Goal: Transaction & Acquisition: Purchase product/service

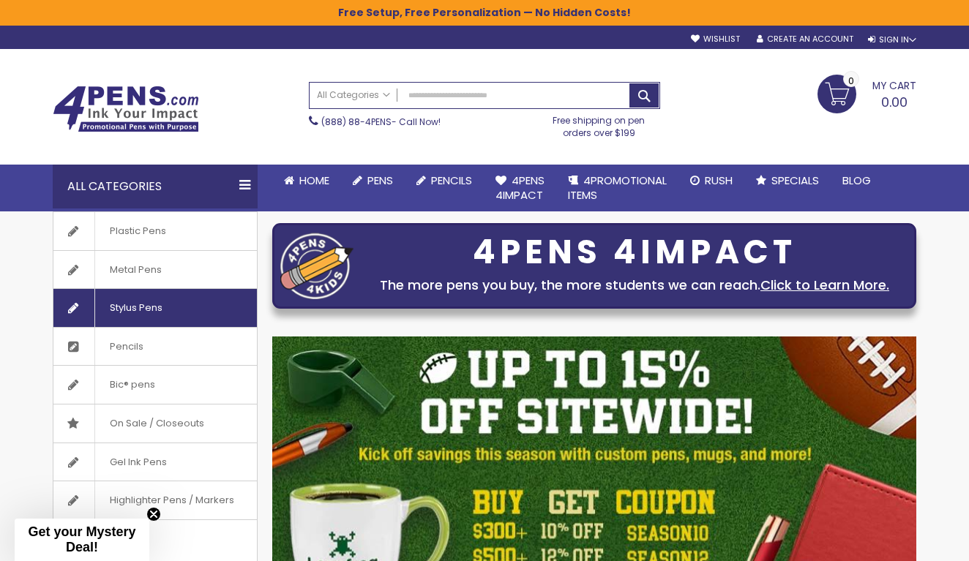
click at [113, 318] on span "Stylus Pens" at bounding box center [135, 308] width 83 height 38
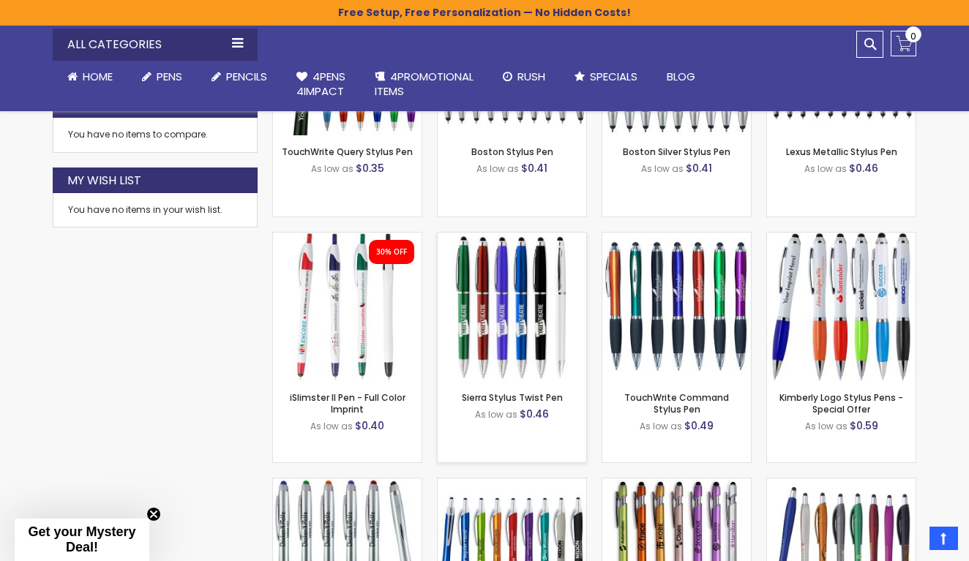
scroll to position [858, 0]
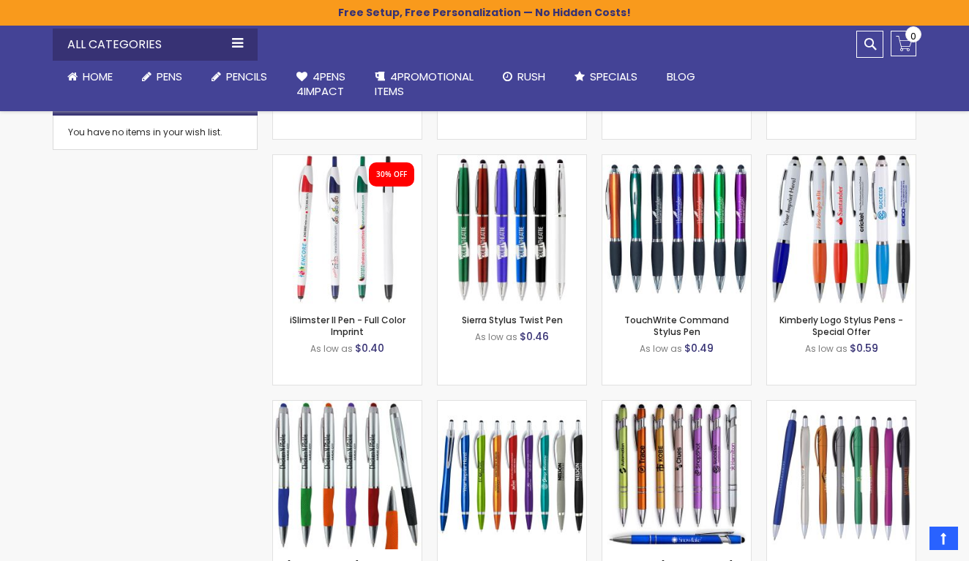
click at [930, 364] on div "Close dialog Sign up to get your Mystery Discount ! Name Email Send Me the Deal…" at bounding box center [484, 280] width 969 height 561
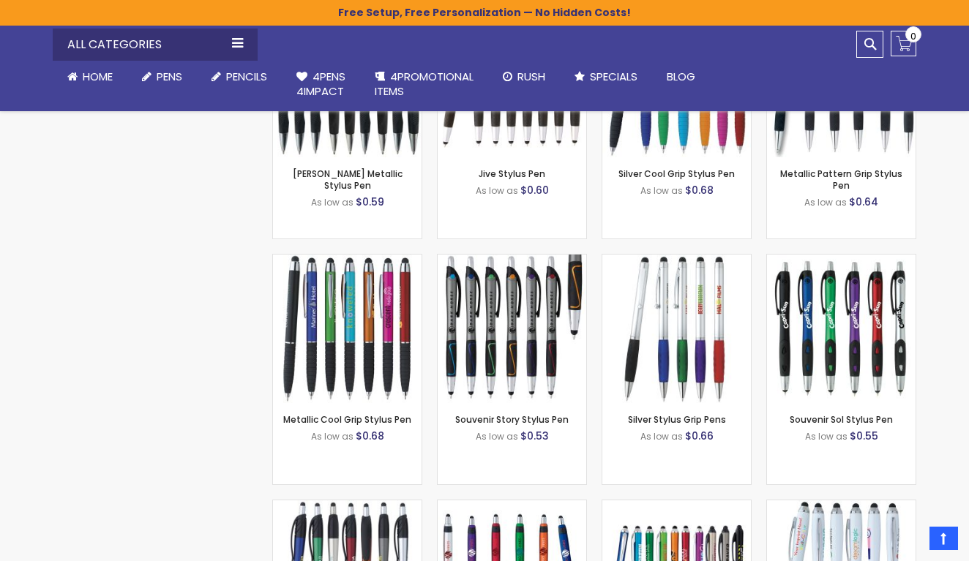
scroll to position [1500, 0]
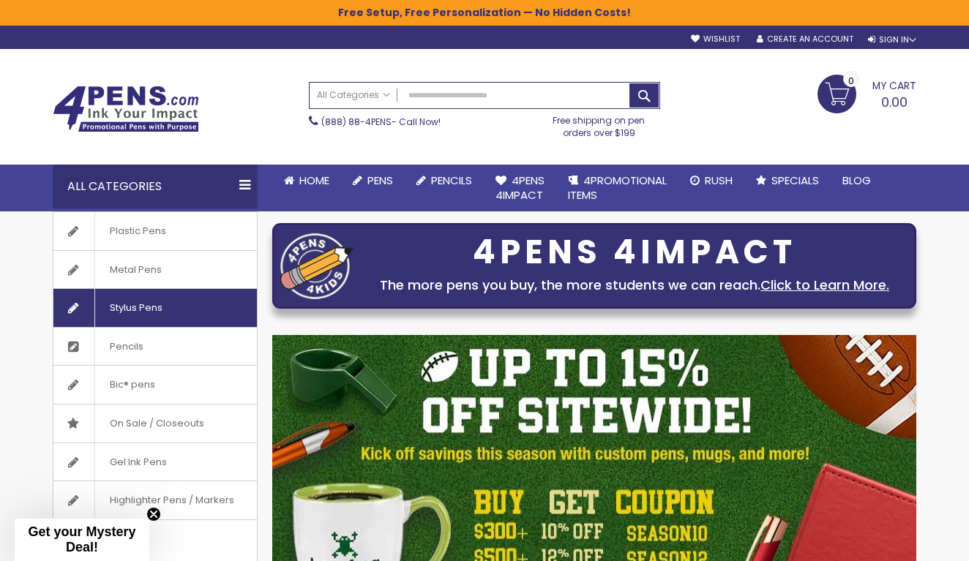
click at [129, 314] on span "Stylus Pens" at bounding box center [135, 308] width 83 height 38
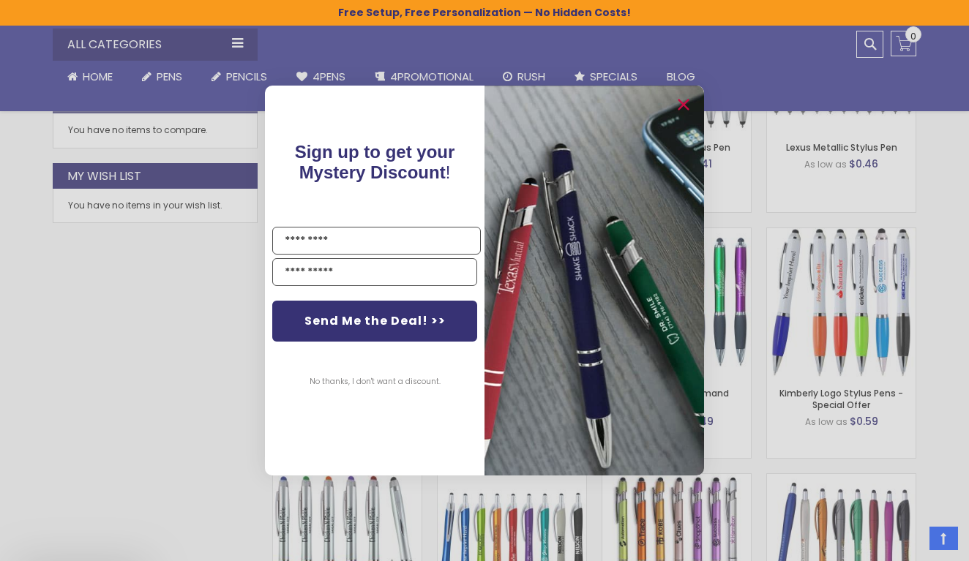
scroll to position [861, 0]
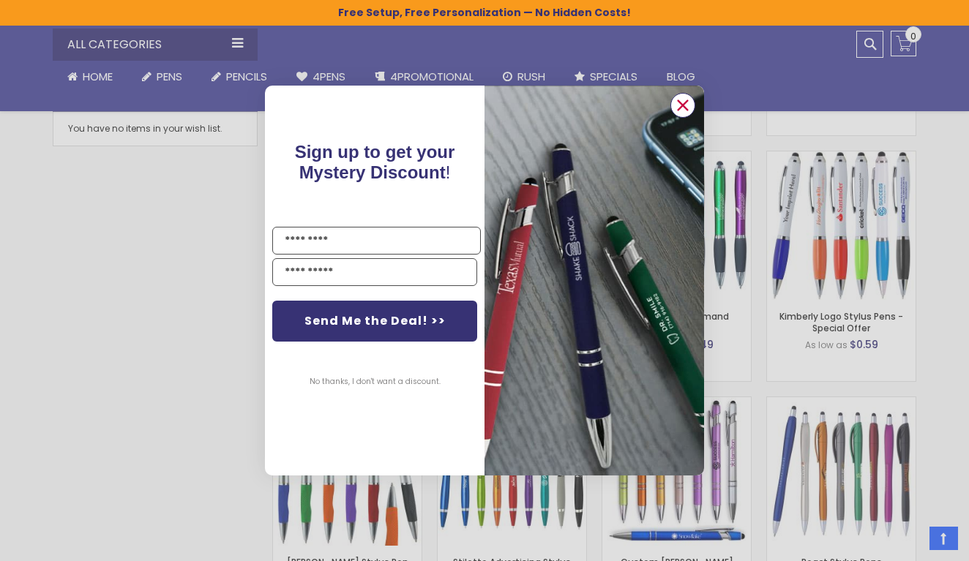
click at [691, 96] on icon "Close dialog" at bounding box center [682, 105] width 23 height 23
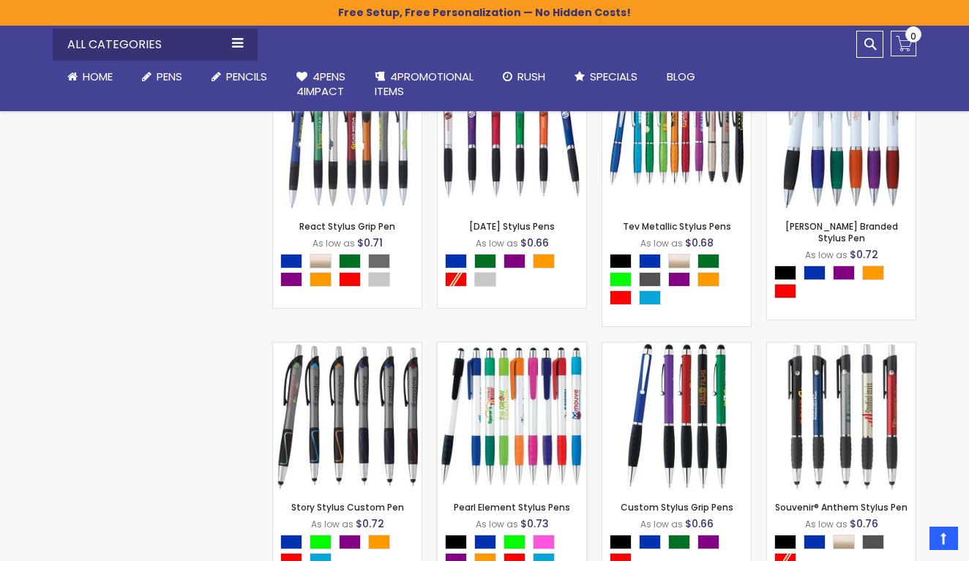
scroll to position [1958, 0]
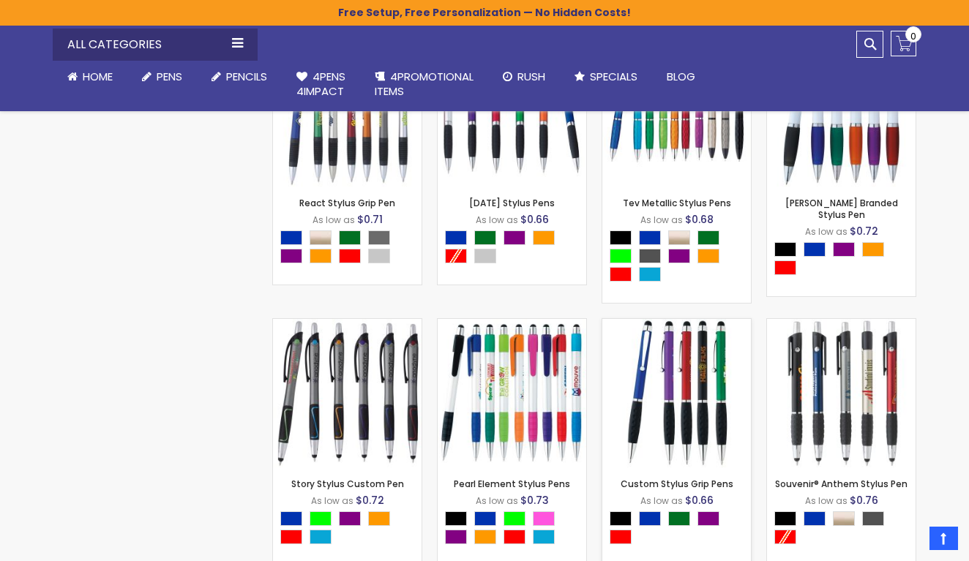
click at [653, 378] on img at bounding box center [676, 393] width 149 height 149
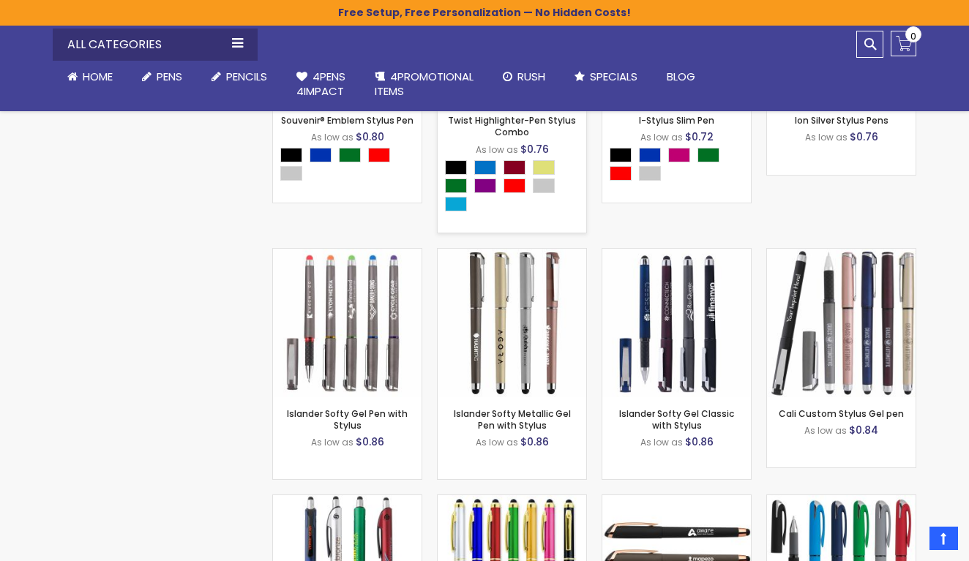
scroll to position [2623, 0]
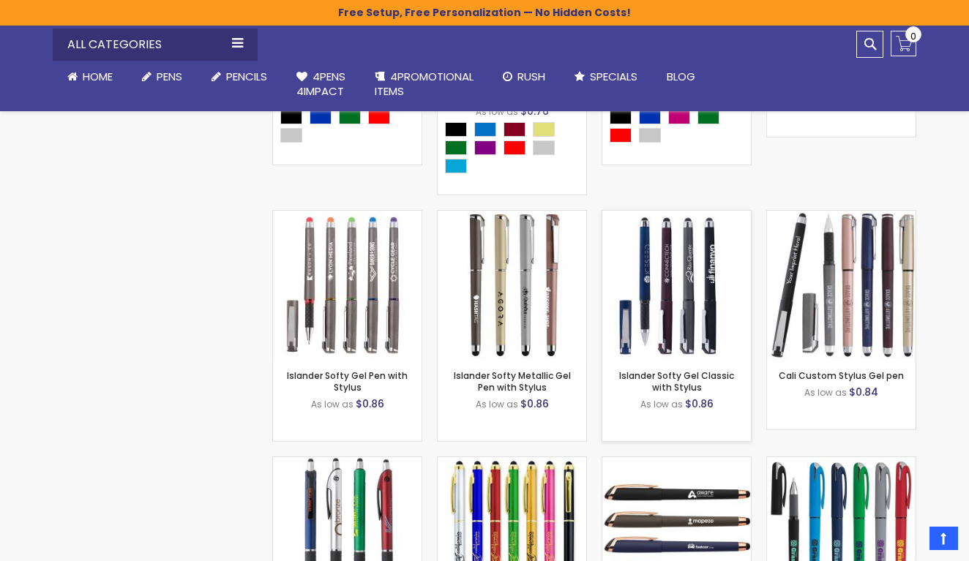
click at [697, 252] on img at bounding box center [676, 285] width 149 height 149
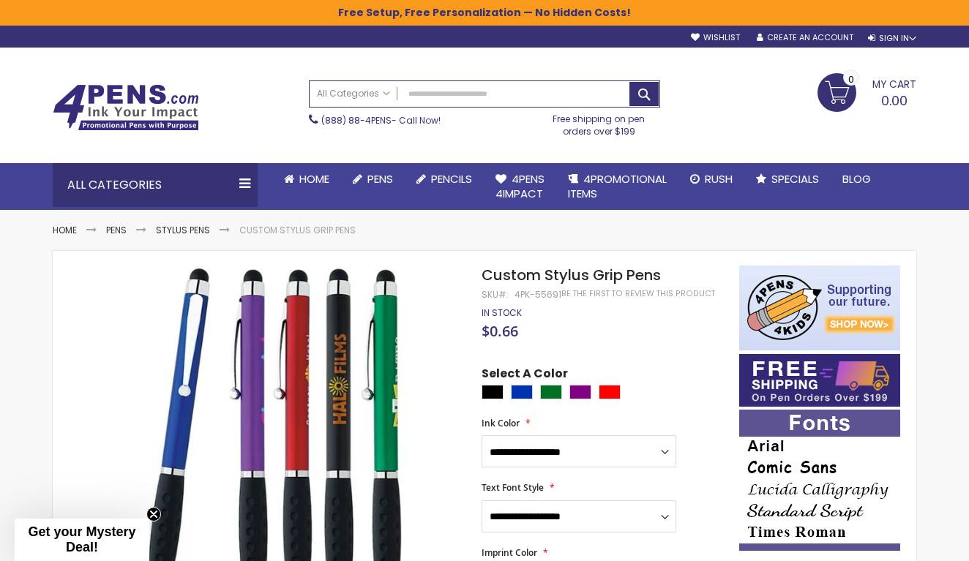
scroll to position [66, 0]
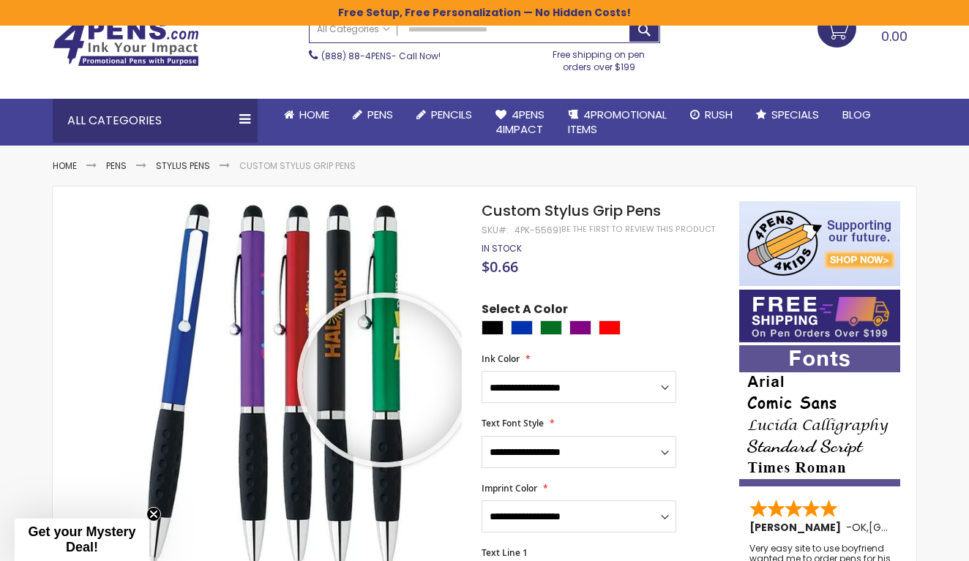
drag, startPoint x: 384, startPoint y: 379, endPoint x: 444, endPoint y: 176, distance: 211.4
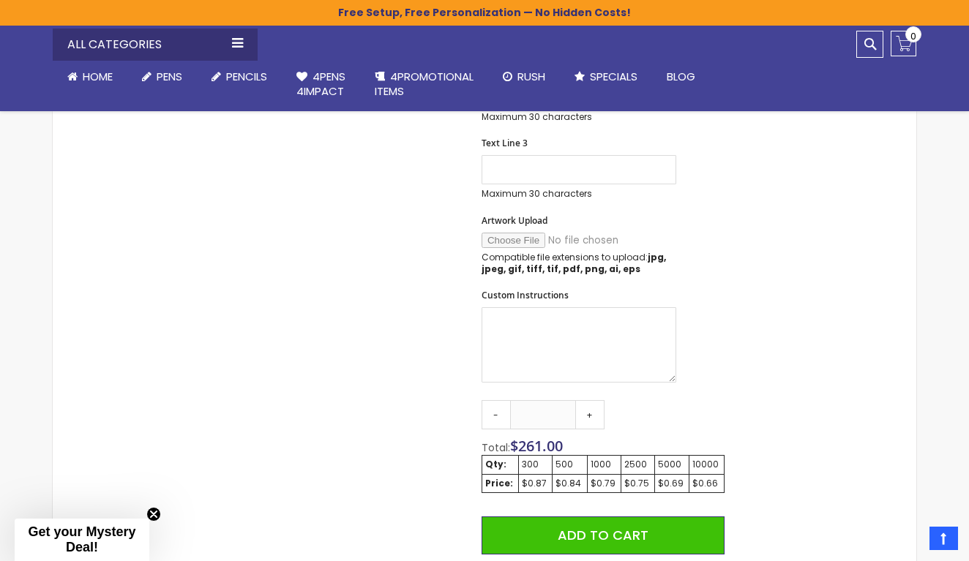
scroll to position [629, 0]
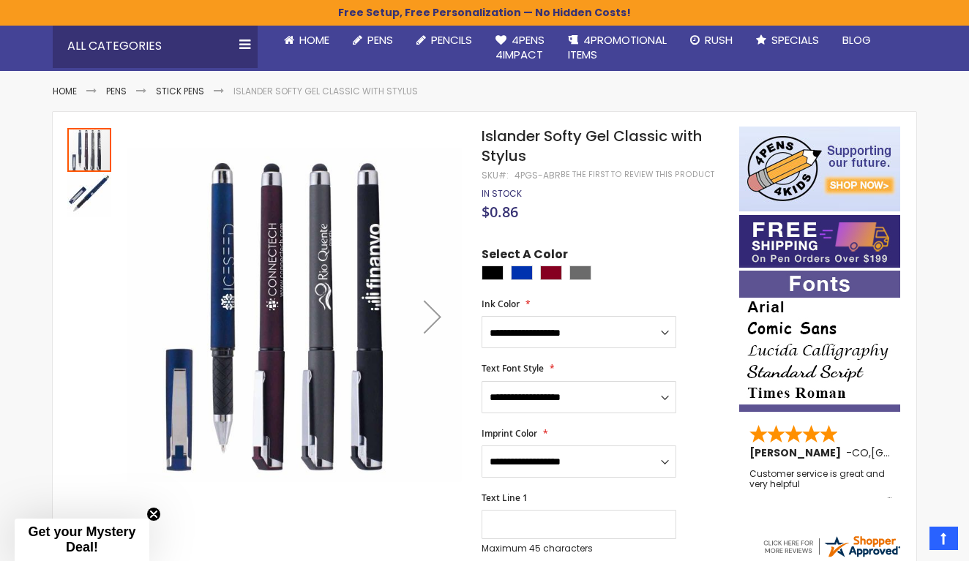
scroll to position [140, 0]
click at [89, 143] on div at bounding box center [89, 150] width 44 height 44
click at [90, 143] on div at bounding box center [89, 150] width 44 height 44
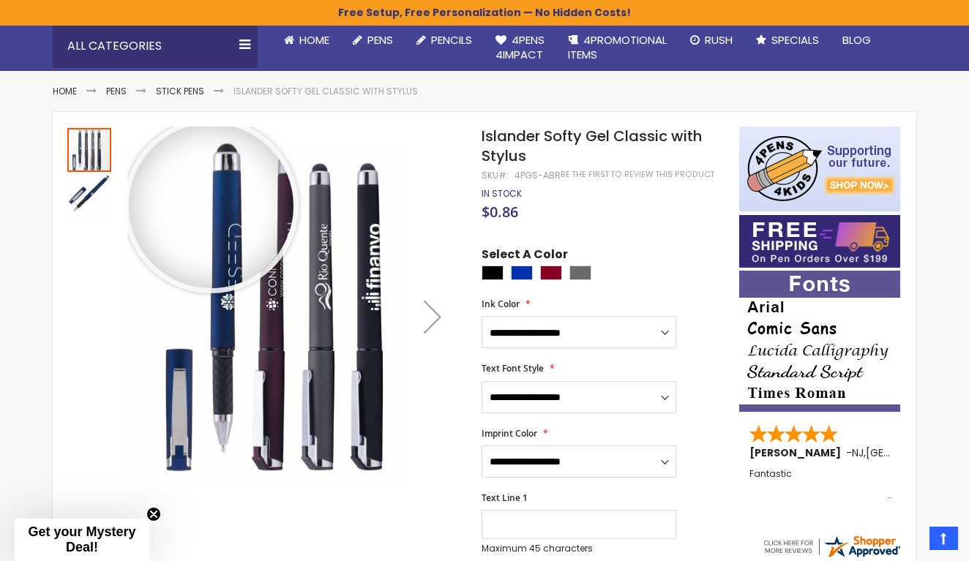
click at [211, 205] on div at bounding box center [211, 206] width 165 height 165
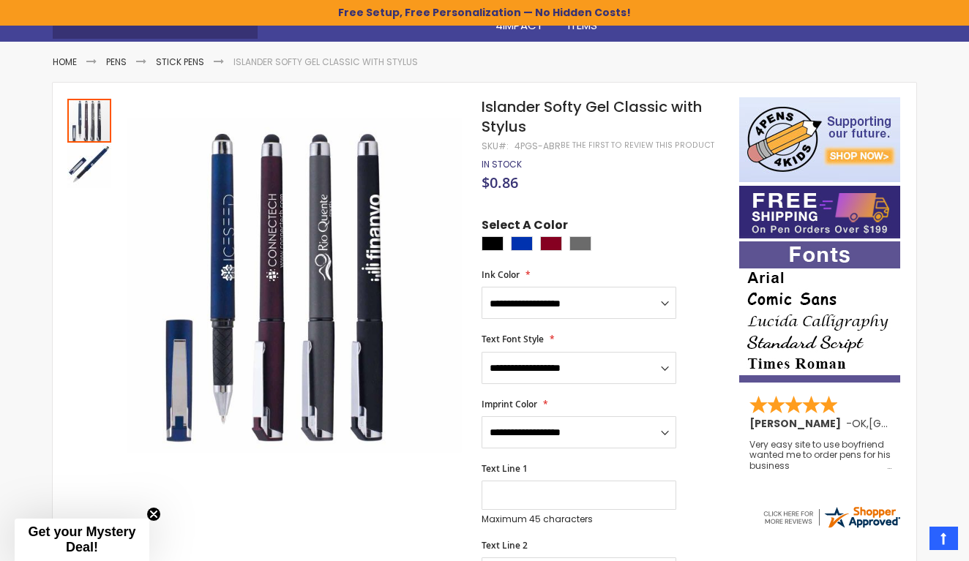
scroll to position [169, 0]
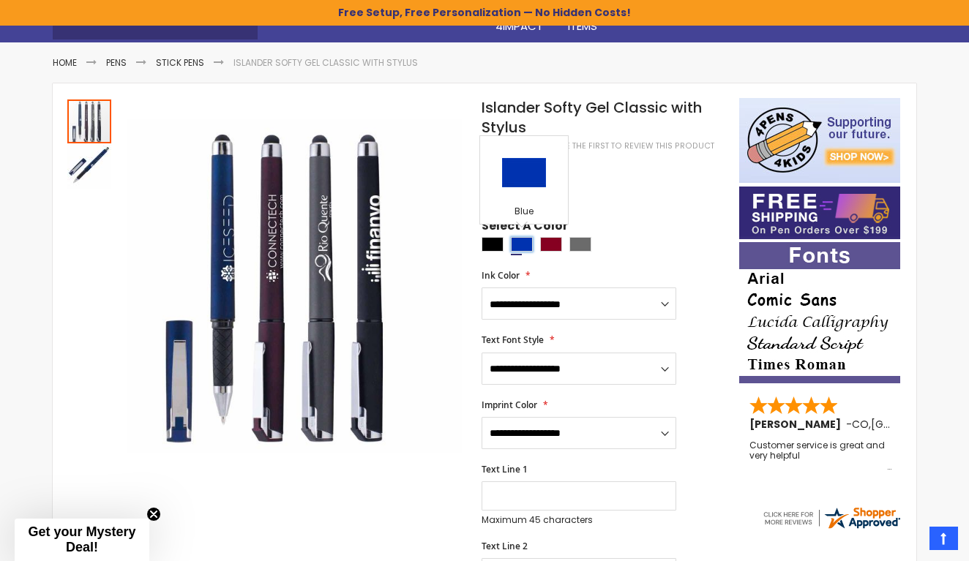
click at [517, 244] on div "Blue" at bounding box center [522, 244] width 22 height 15
type input "****"
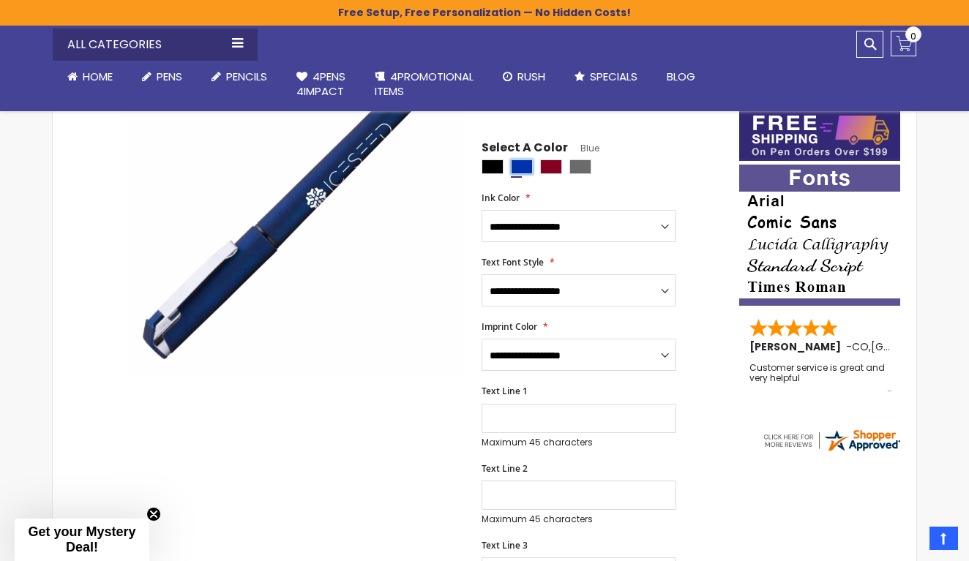
scroll to position [247, 0]
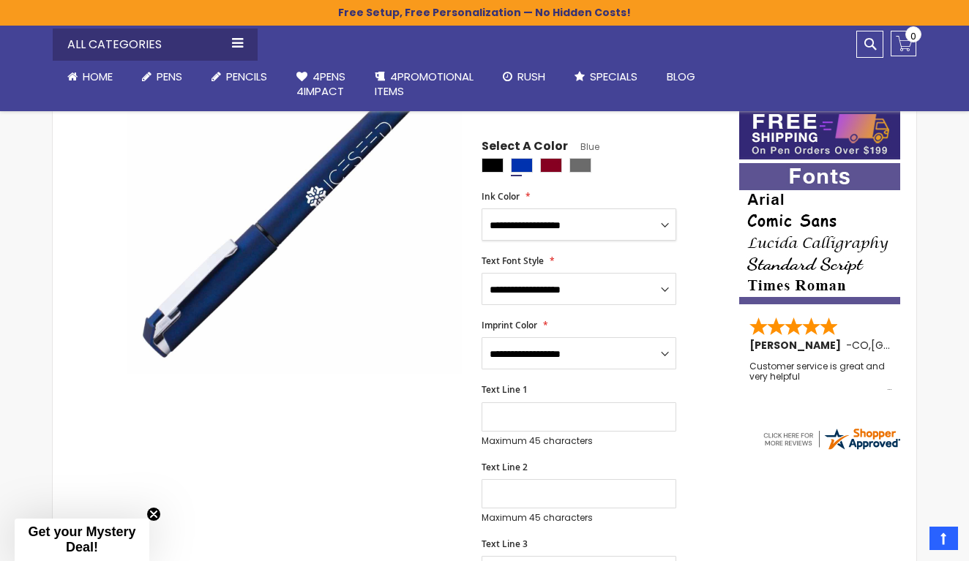
select select "*****"
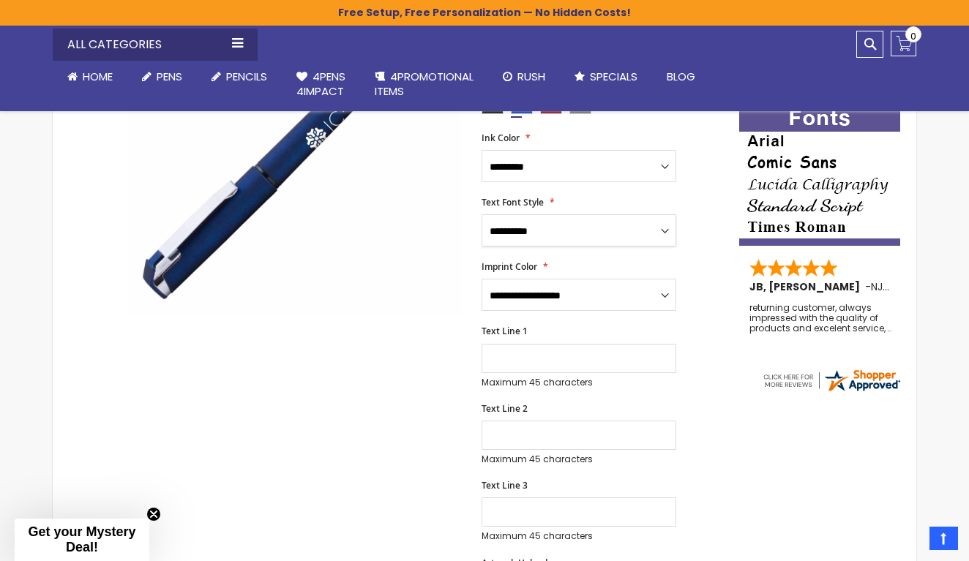
scroll to position [312, 0]
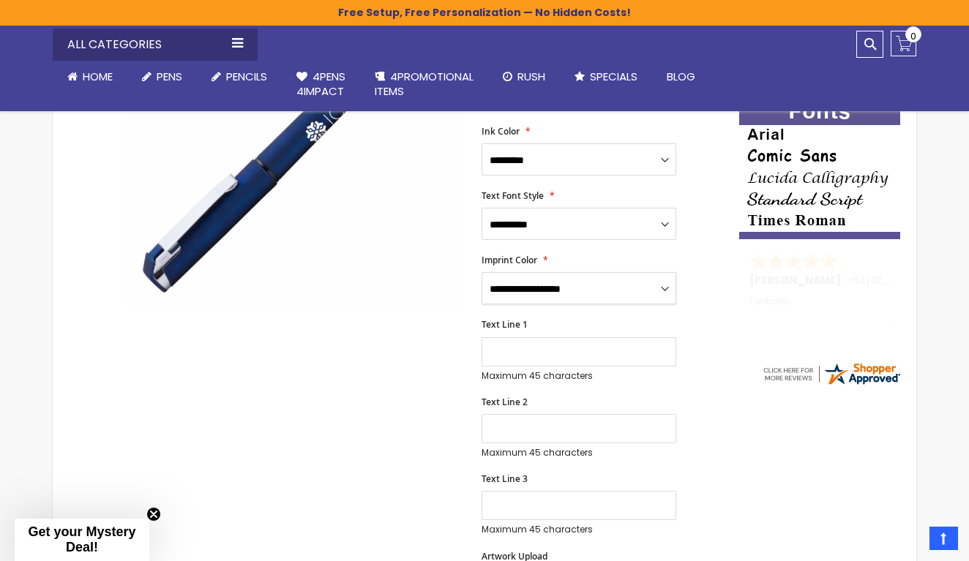
select select "*****"
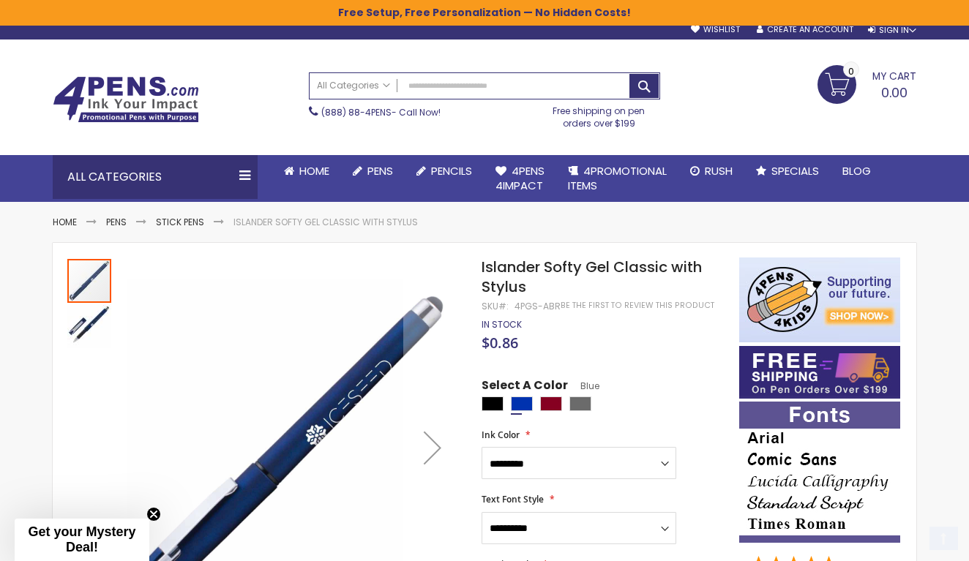
scroll to position [8, 0]
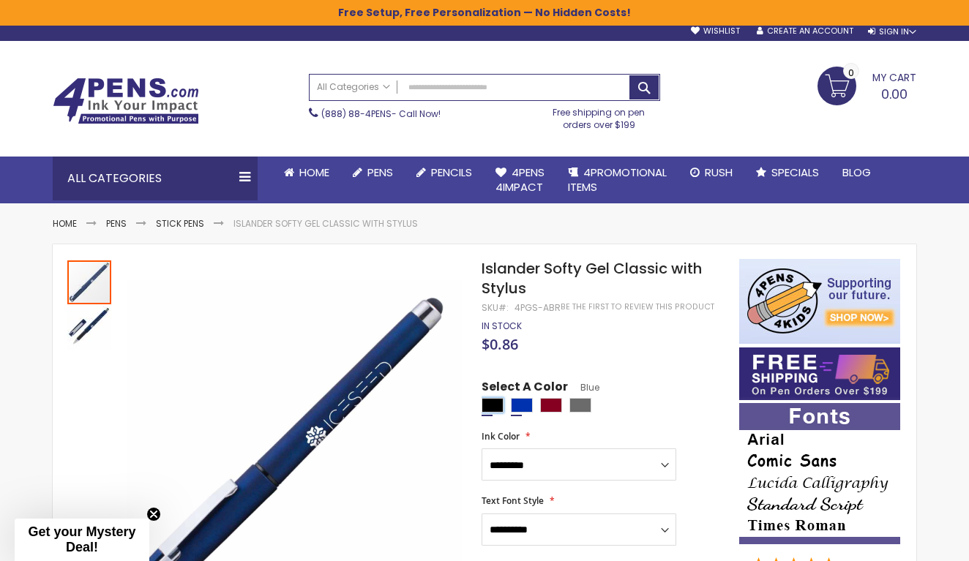
click at [495, 402] on div "Black" at bounding box center [492, 405] width 22 height 15
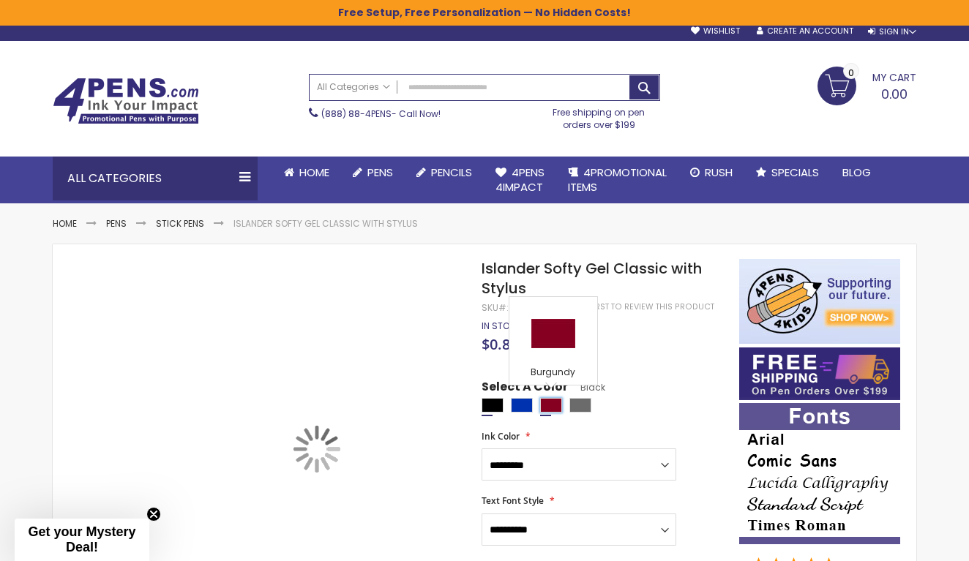
click at [549, 404] on div "Burgundy" at bounding box center [551, 405] width 22 height 15
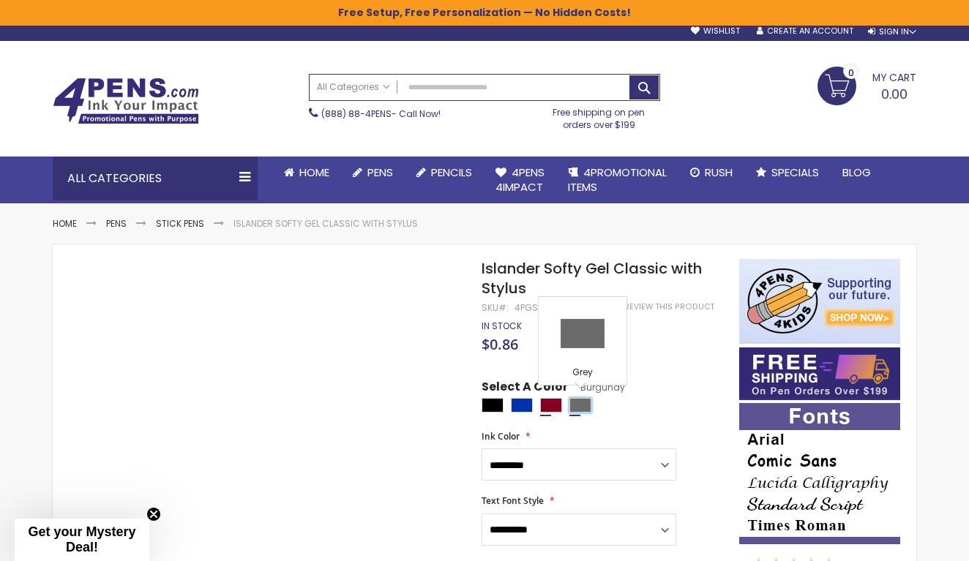
click at [580, 408] on div "Grey" at bounding box center [580, 405] width 22 height 15
type input "****"
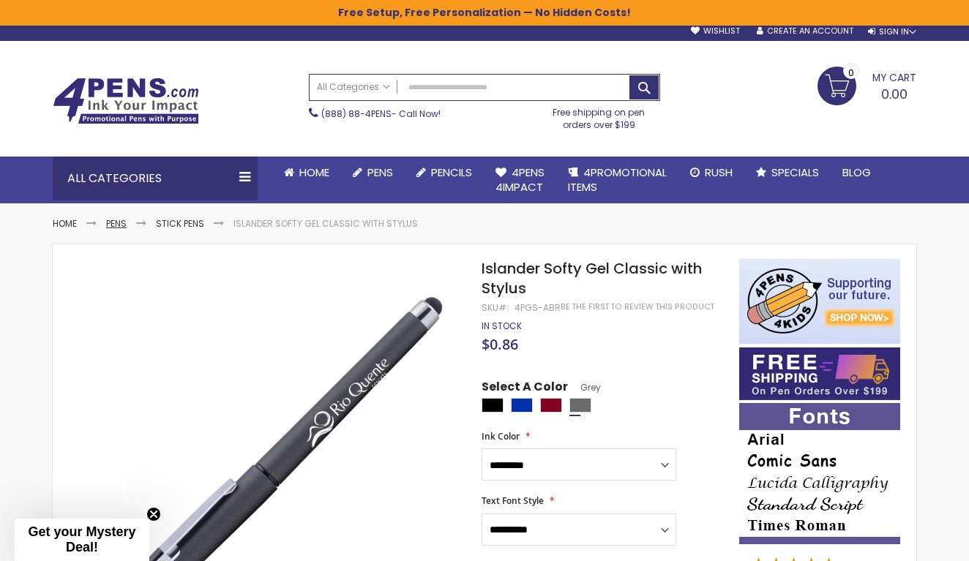
click at [116, 217] on link "Pens" at bounding box center [116, 223] width 20 height 12
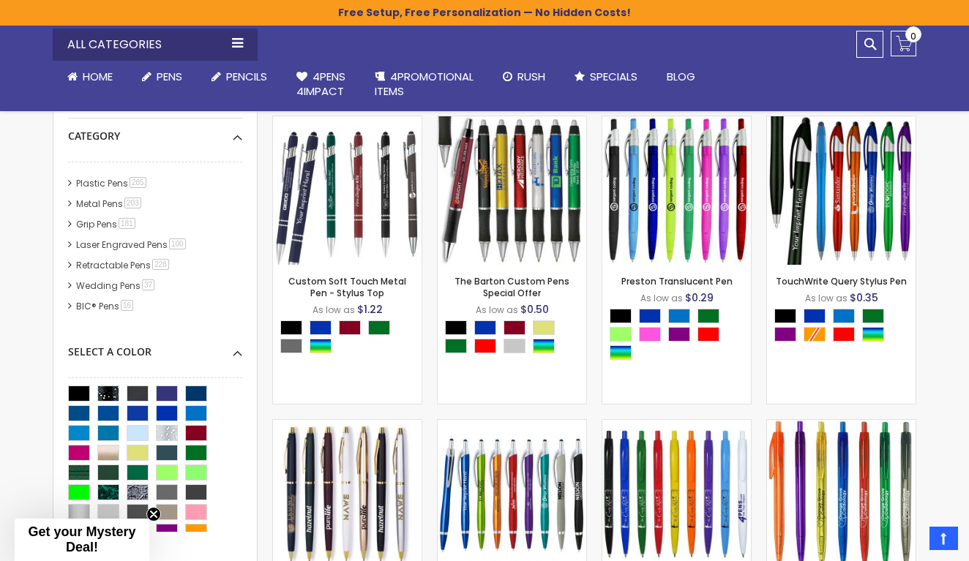
scroll to position [370, 0]
click at [91, 198] on link "Metal Pens 203 item" at bounding box center [109, 204] width 74 height 12
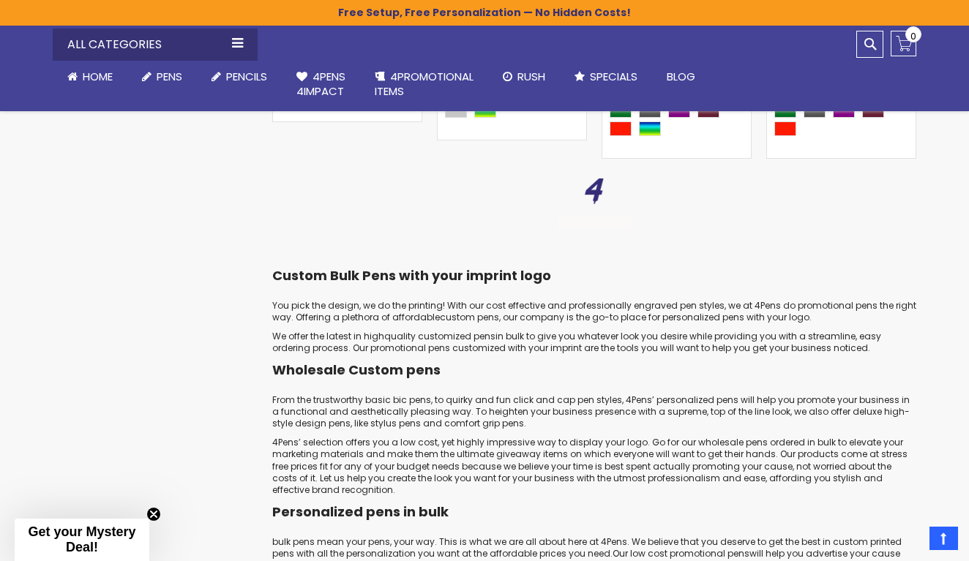
scroll to position [5236, 0]
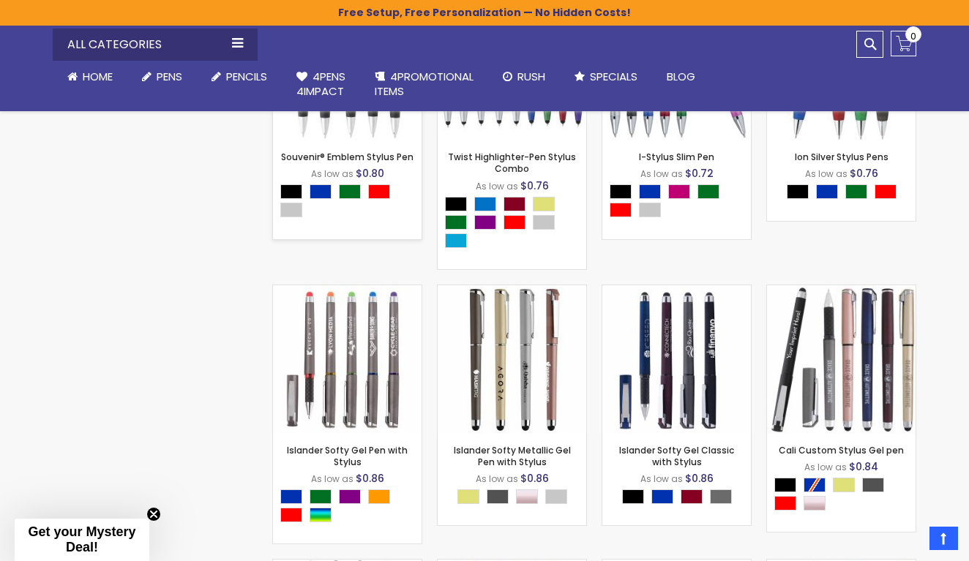
scroll to position [2549, 0]
click at [664, 345] on img at bounding box center [676, 359] width 149 height 149
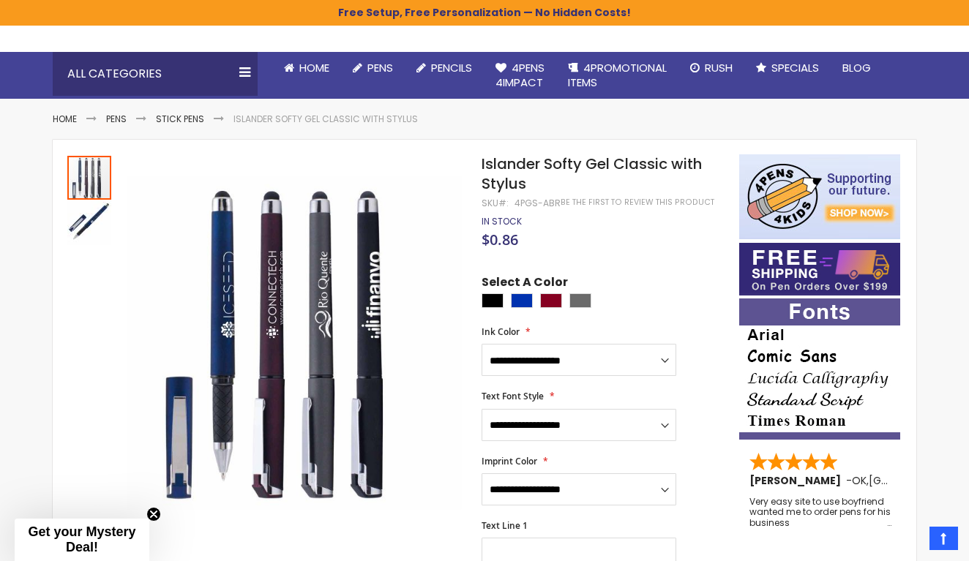
scroll to position [116, 0]
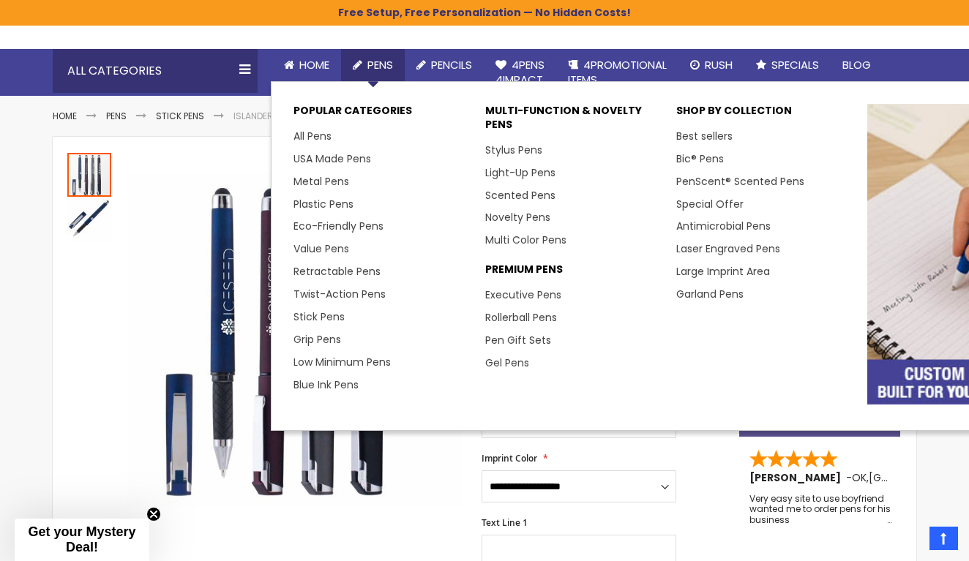
click at [370, 60] on span "Pens" at bounding box center [380, 64] width 26 height 15
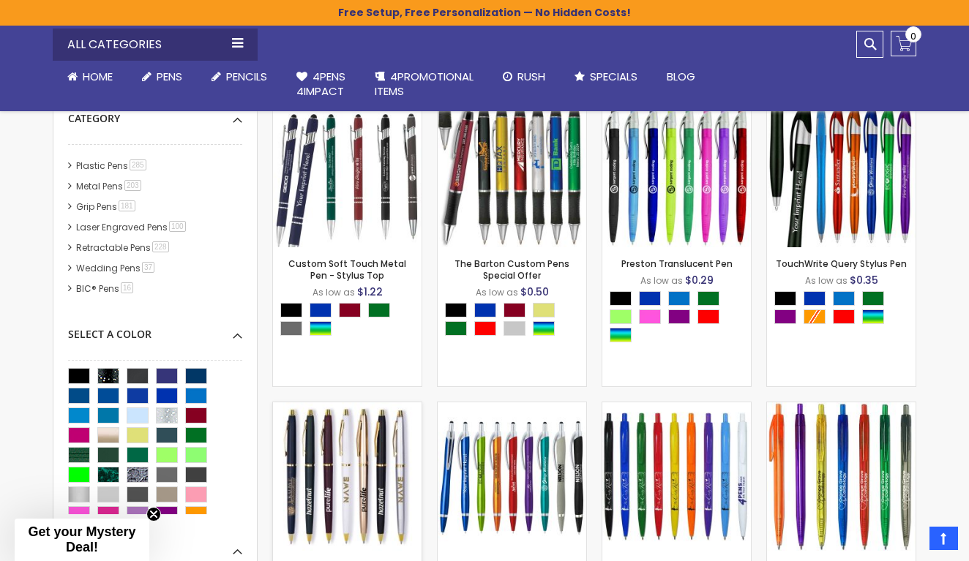
scroll to position [386, 0]
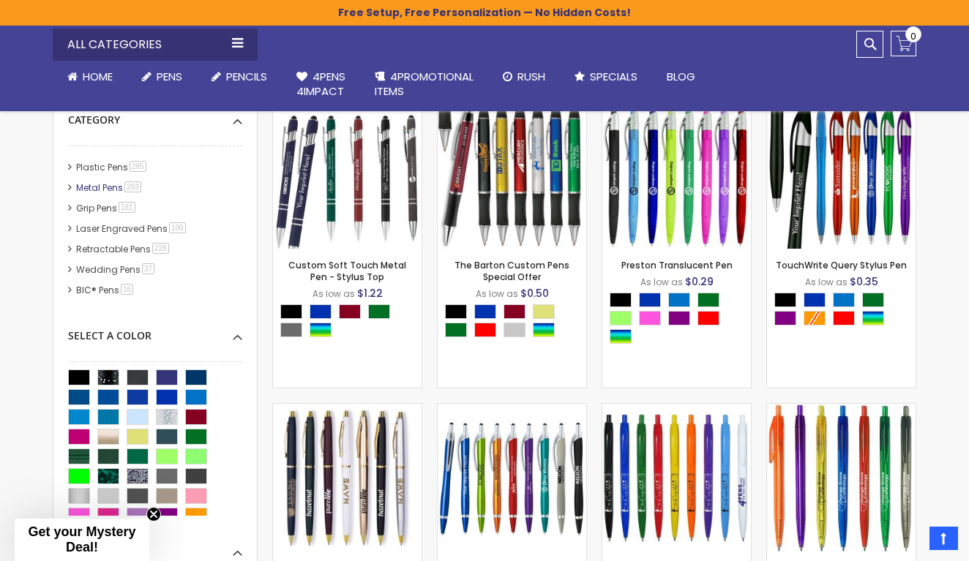
click at [86, 181] on link "Metal Pens 203 item" at bounding box center [109, 187] width 74 height 12
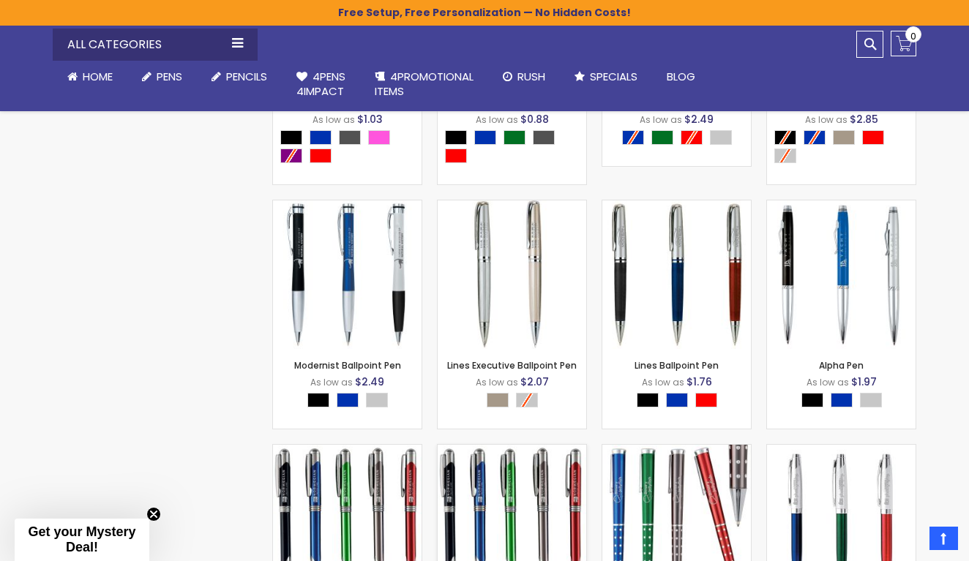
scroll to position [1946, 0]
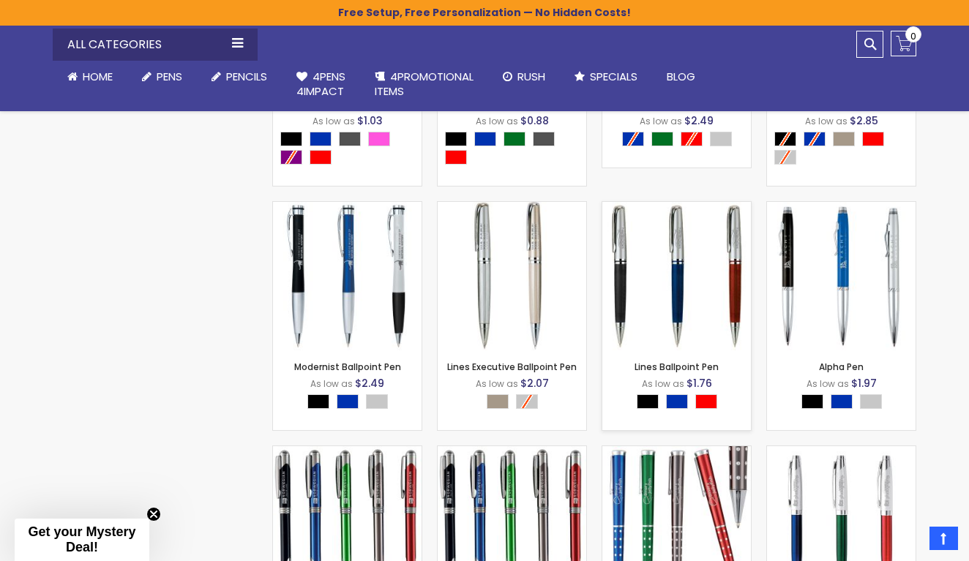
click at [666, 260] on img at bounding box center [676, 276] width 149 height 149
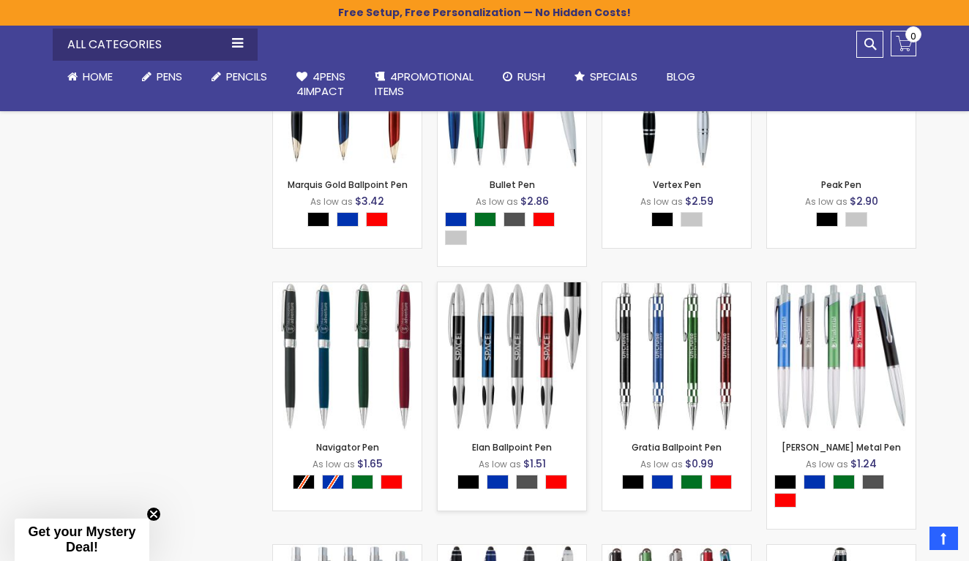
scroll to position [2640, 0]
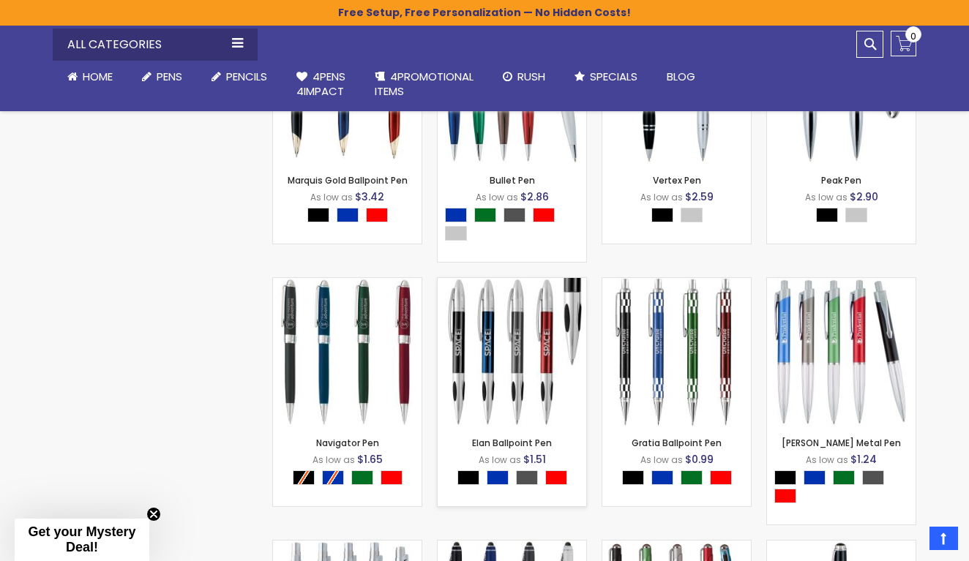
click at [484, 298] on img at bounding box center [512, 352] width 149 height 149
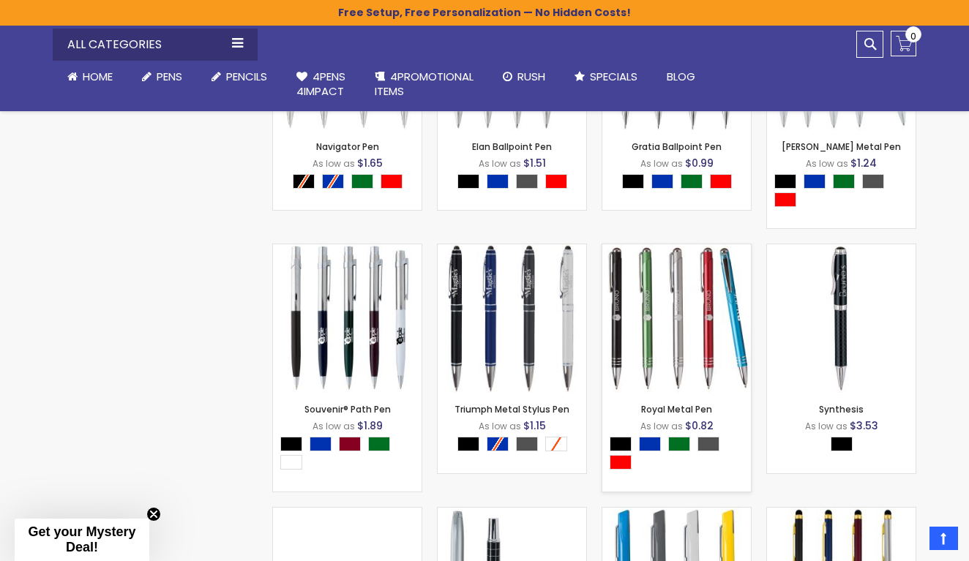
scroll to position [2945, 0]
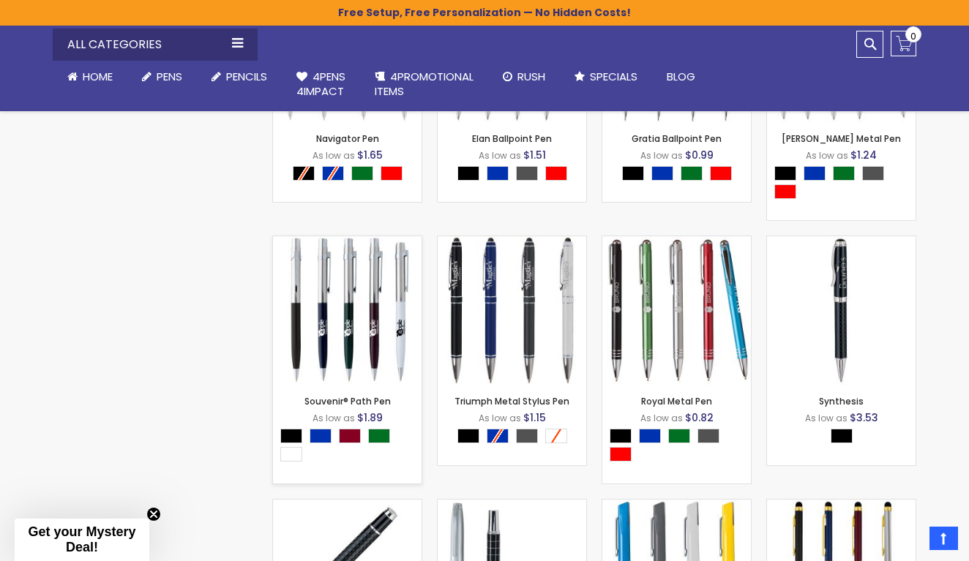
click at [323, 247] on img at bounding box center [347, 310] width 149 height 149
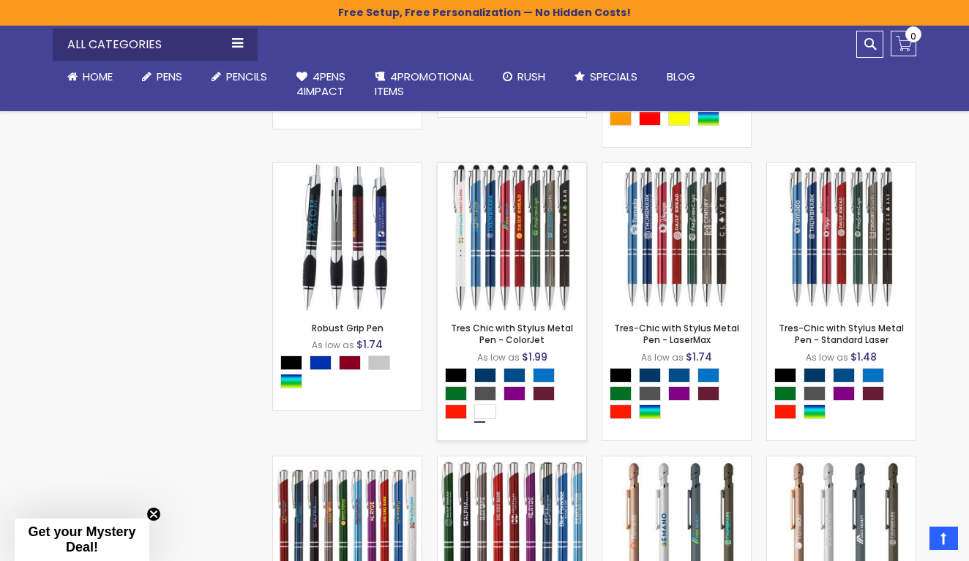
scroll to position [3819, 0]
click at [352, 214] on img at bounding box center [347, 236] width 149 height 149
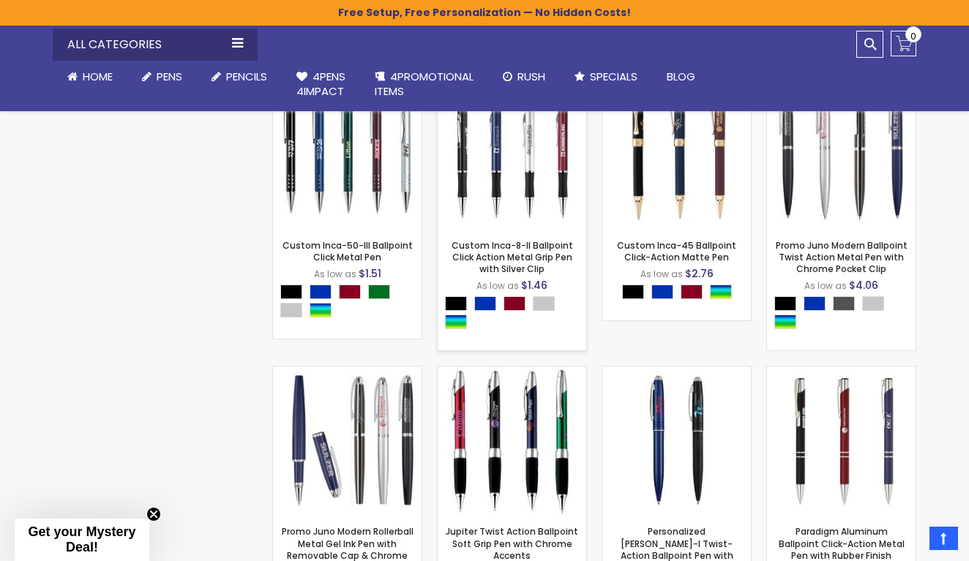
scroll to position [11838, 0]
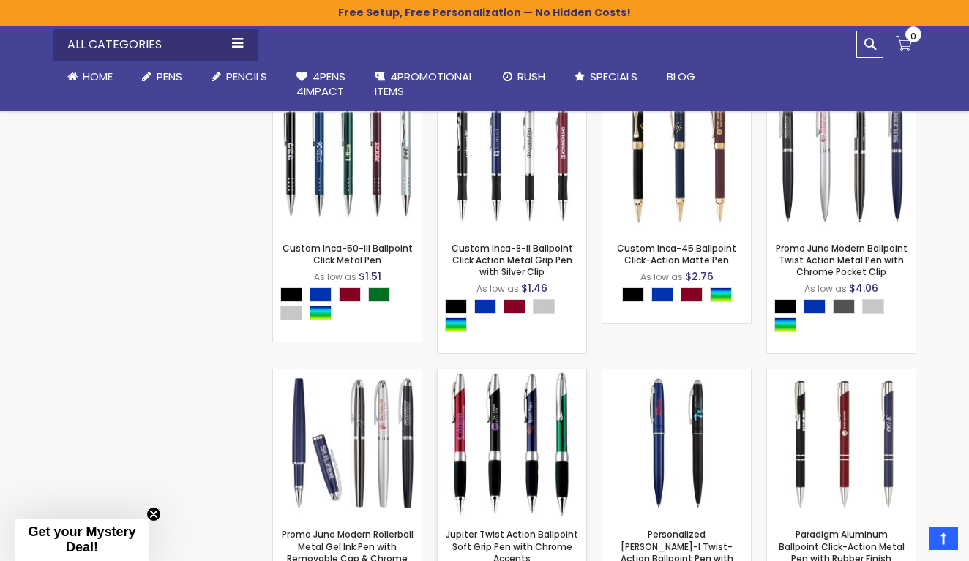
click at [498, 370] on img at bounding box center [512, 444] width 149 height 149
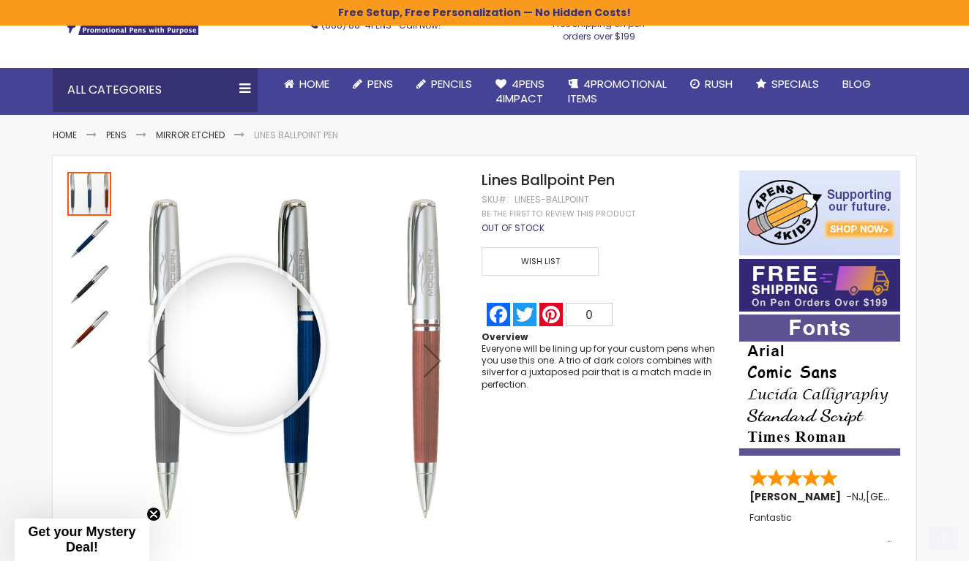
scroll to position [104, 0]
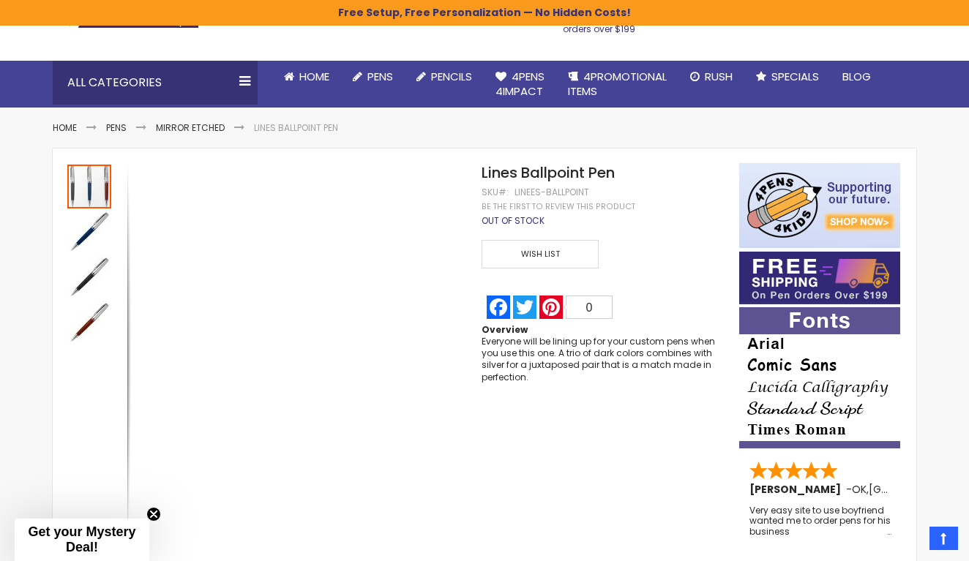
drag, startPoint x: 263, startPoint y: 352, endPoint x: -512, endPoint y: 328, distance: 775.3
click at [274, 277] on div at bounding box center [317, 353] width 380 height 380
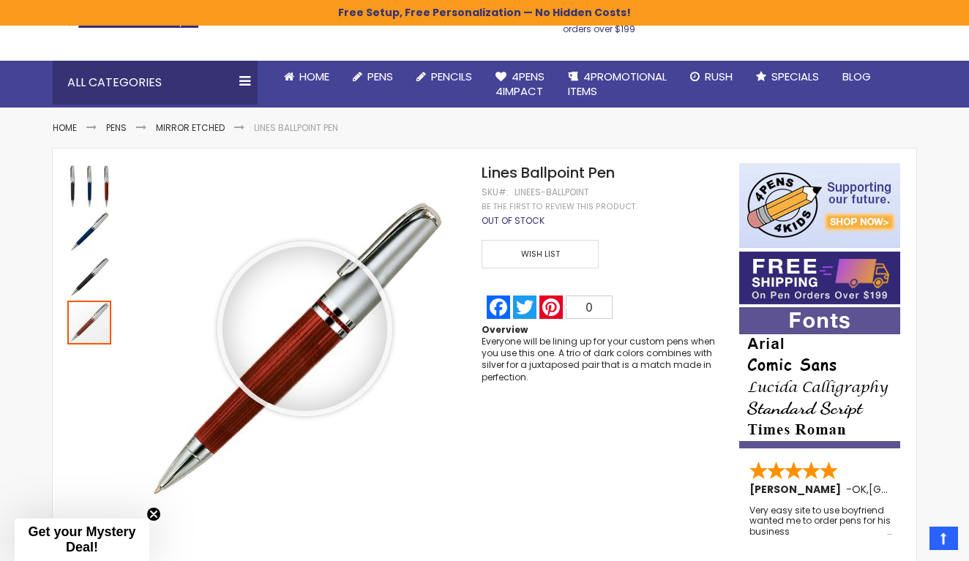
scroll to position [0, 0]
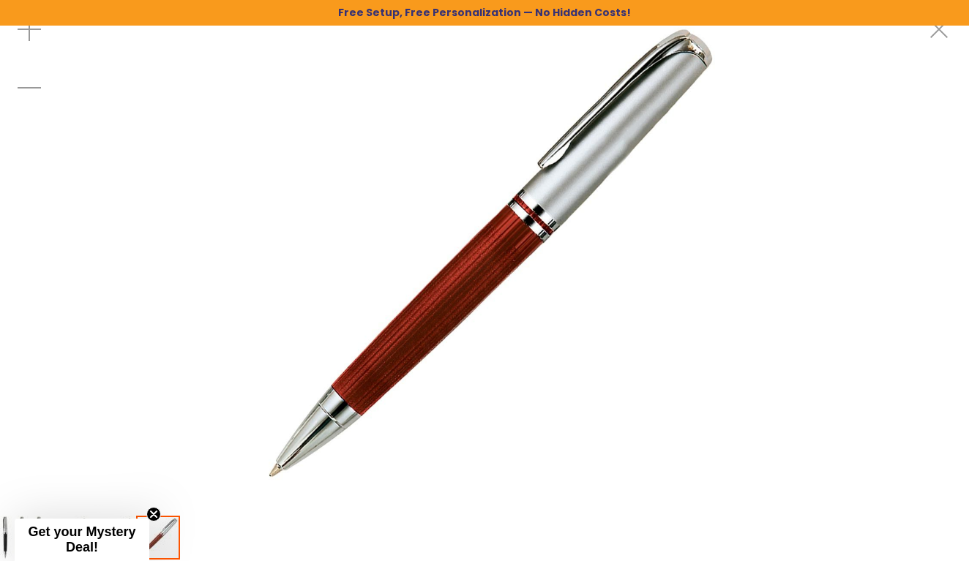
click at [156, 333] on div at bounding box center [484, 257] width 969 height 514
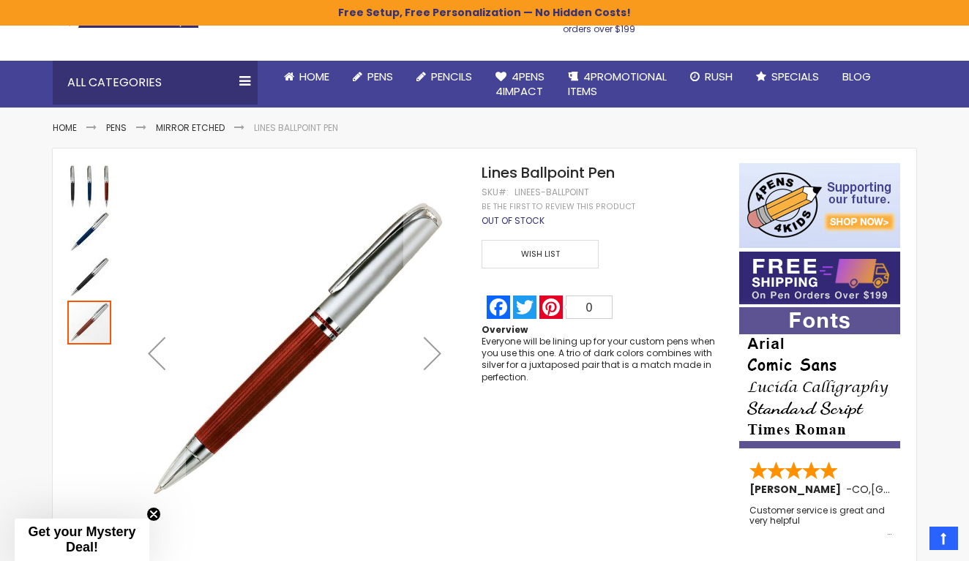
click at [72, 195] on img "Lines Ballpoint Pen" at bounding box center [89, 187] width 44 height 44
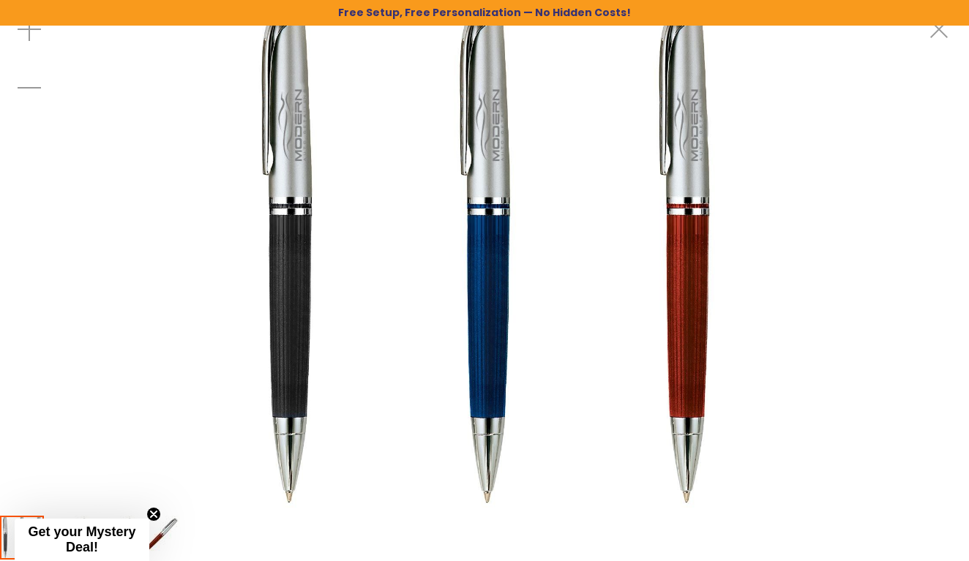
scroll to position [0, 0]
click at [315, 259] on img at bounding box center [485, 257] width 514 height 514
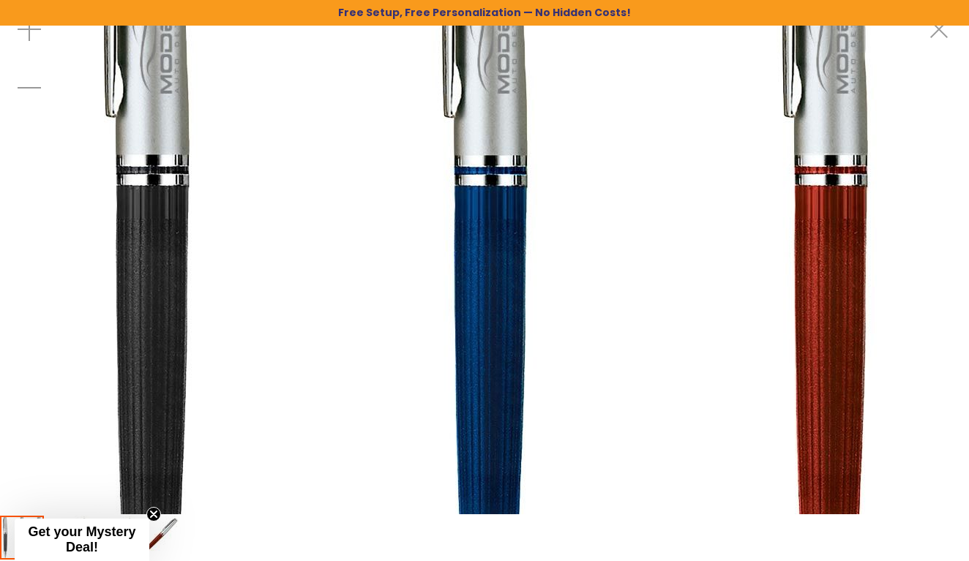
click at [342, 254] on img at bounding box center [484, 258] width 878 height 878
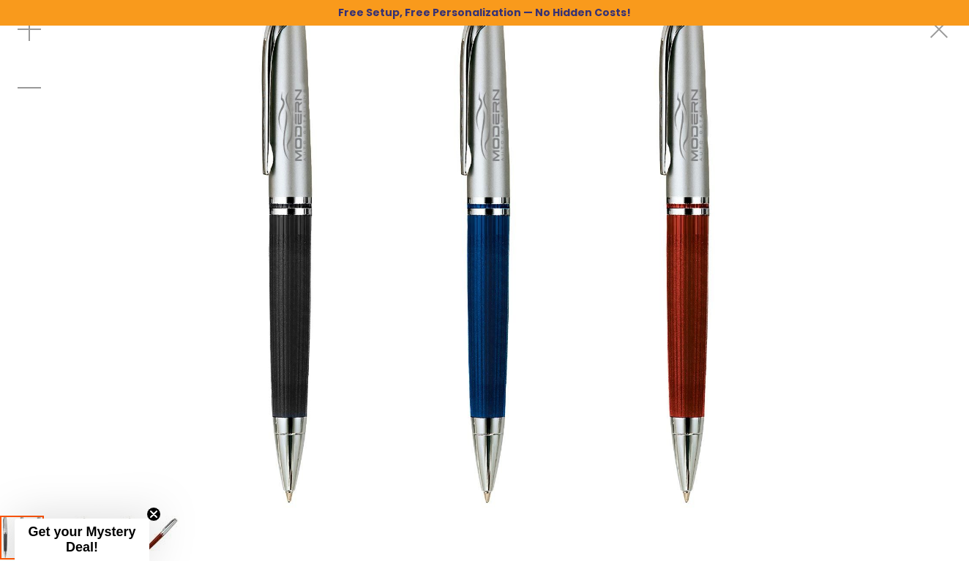
scroll to position [104, 0]
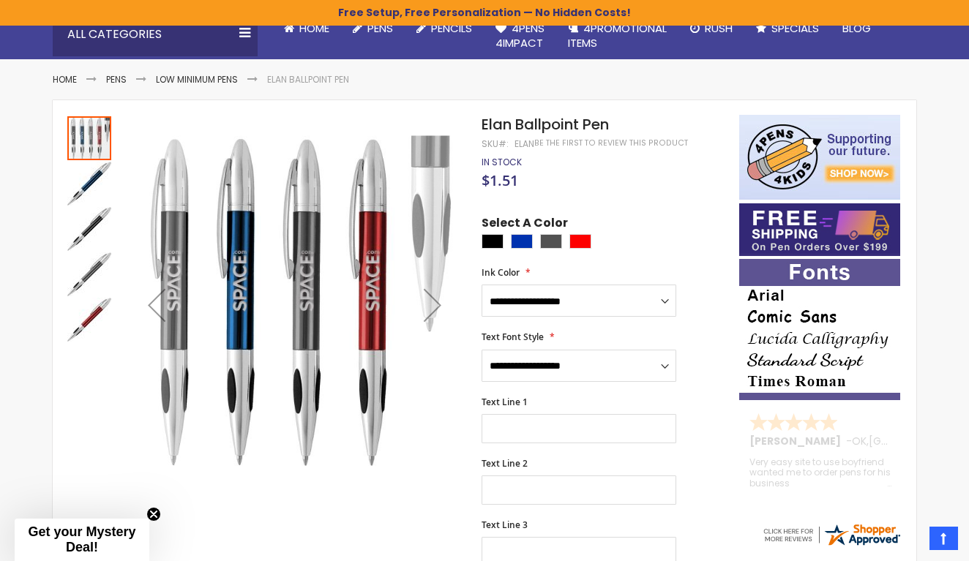
scroll to position [153, 0]
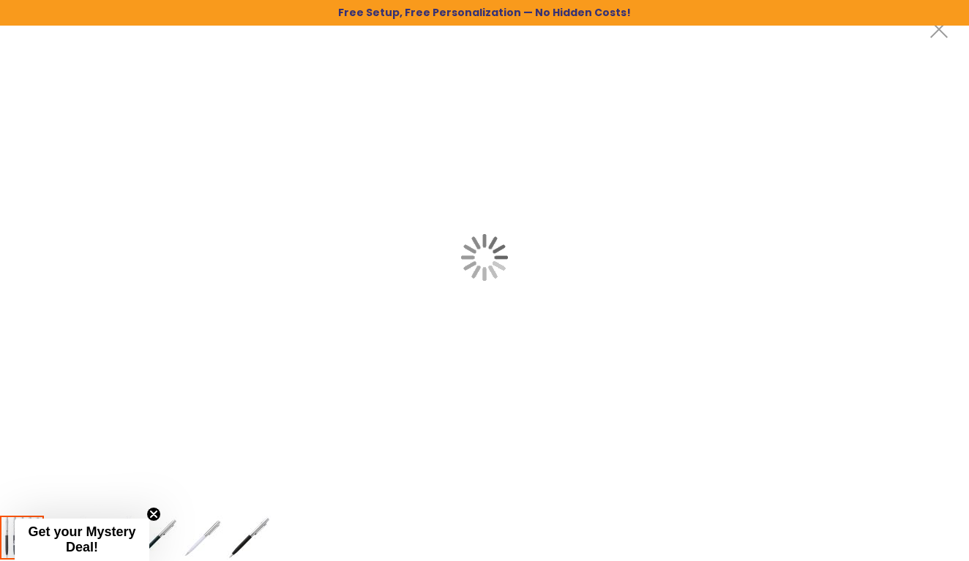
click at [270, 269] on div at bounding box center [484, 257] width 969 height 514
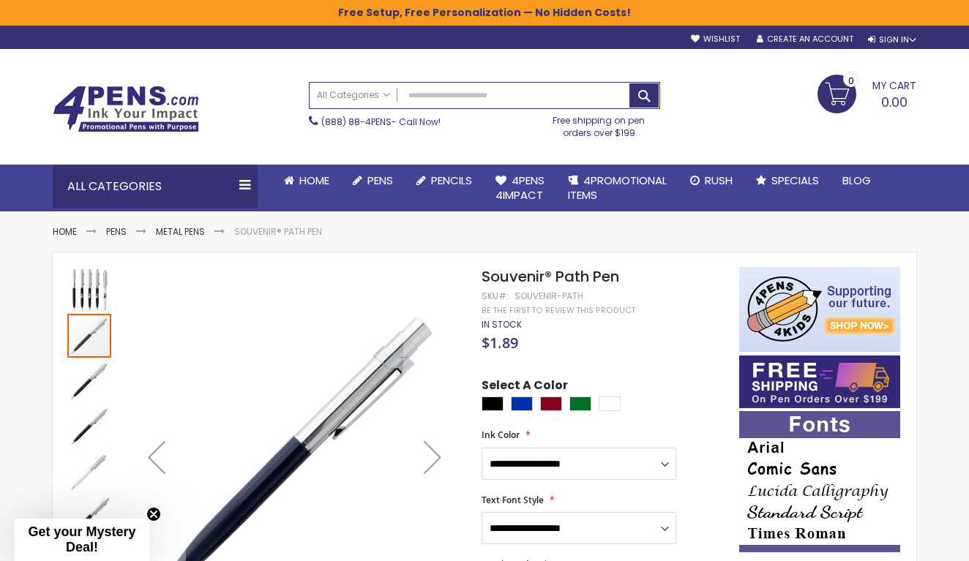
scroll to position [121, 0]
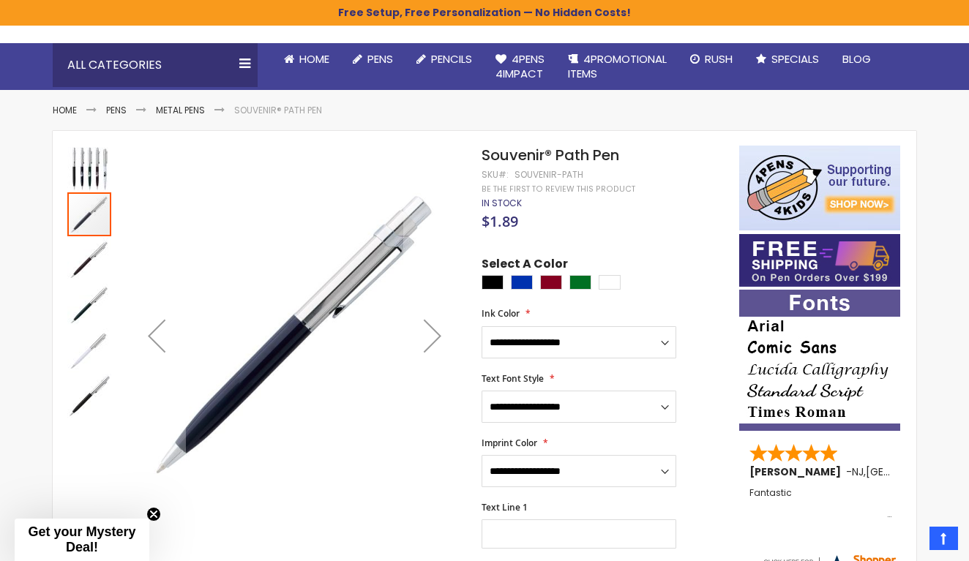
click at [86, 164] on img "Souvenir® Path Pen" at bounding box center [89, 169] width 44 height 44
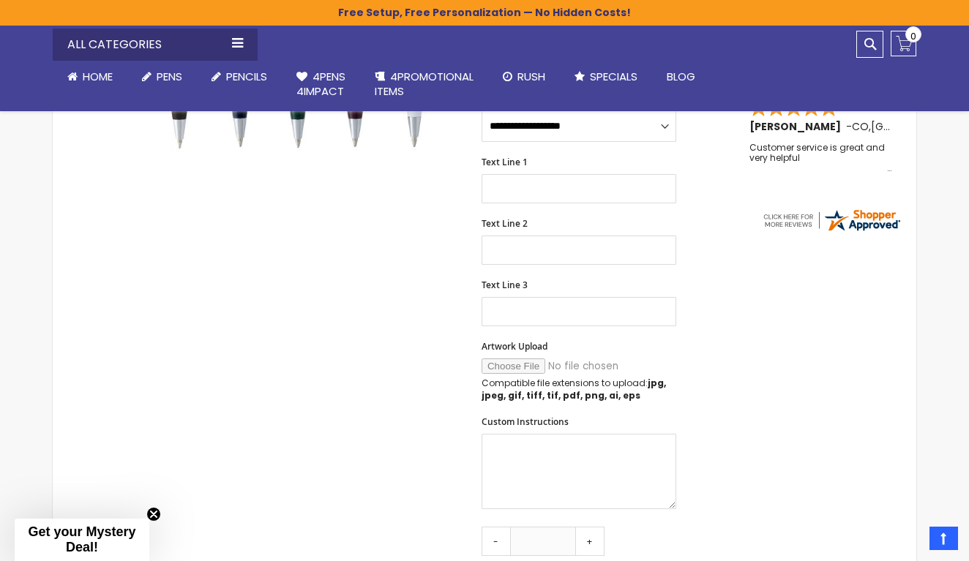
scroll to position [87, 0]
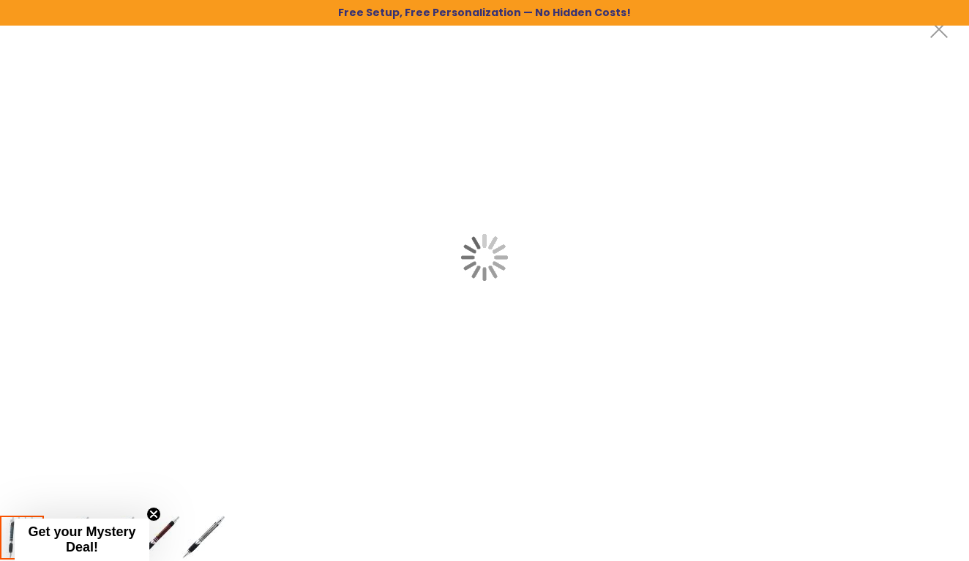
click at [250, 218] on div at bounding box center [484, 257] width 969 height 514
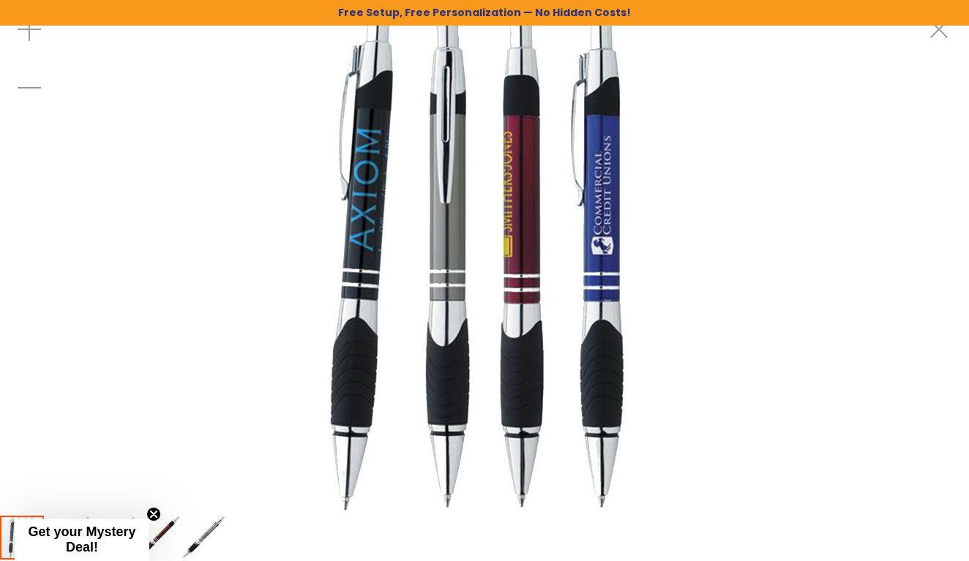
click at [13, 476] on div at bounding box center [484, 257] width 969 height 514
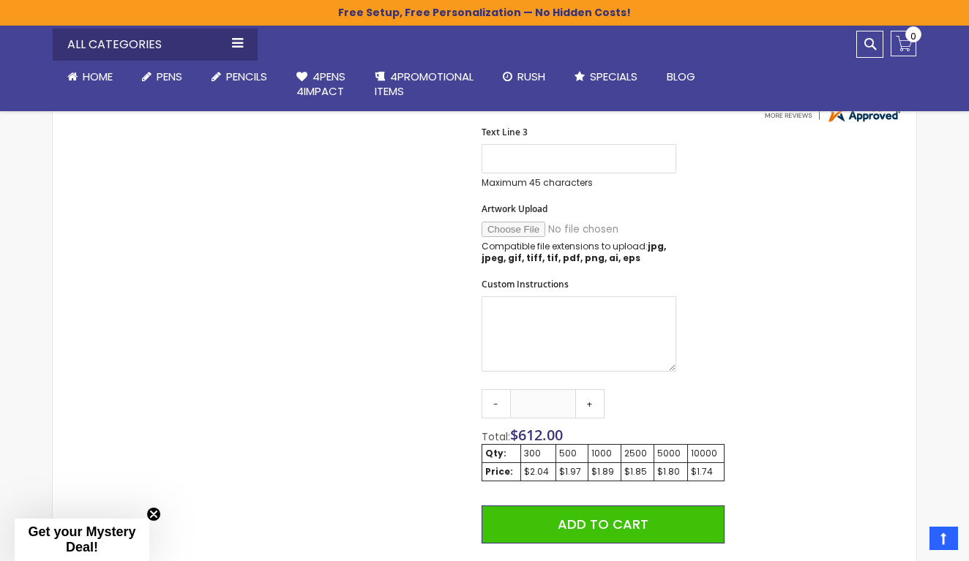
scroll to position [576, 0]
click at [498, 391] on link "-" at bounding box center [495, 403] width 29 height 29
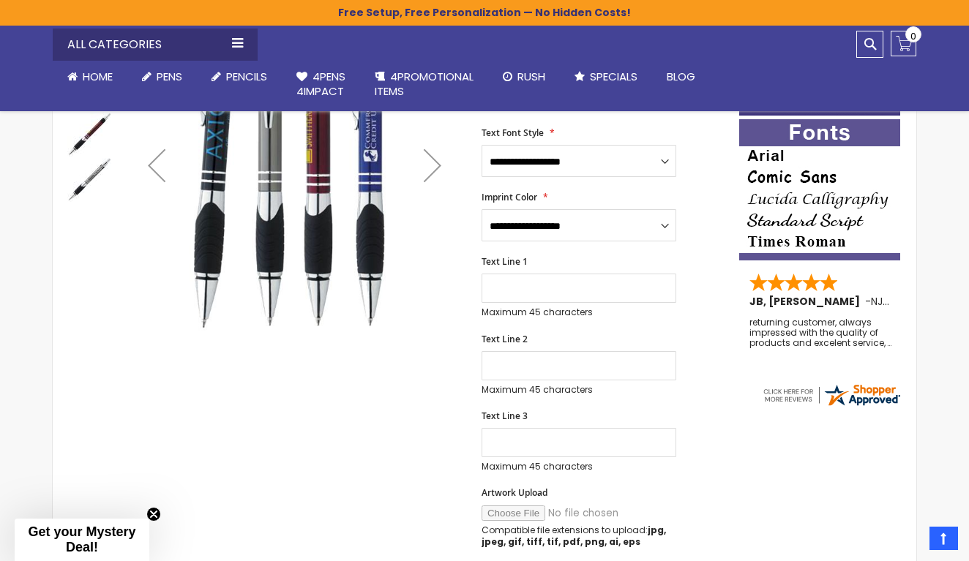
scroll to position [266, 0]
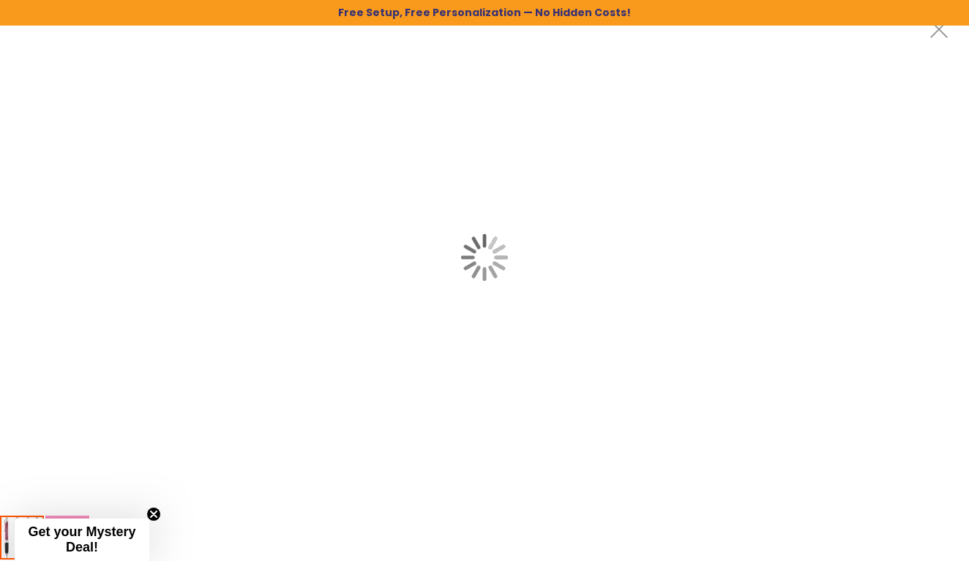
click at [278, 273] on div at bounding box center [484, 257] width 969 height 514
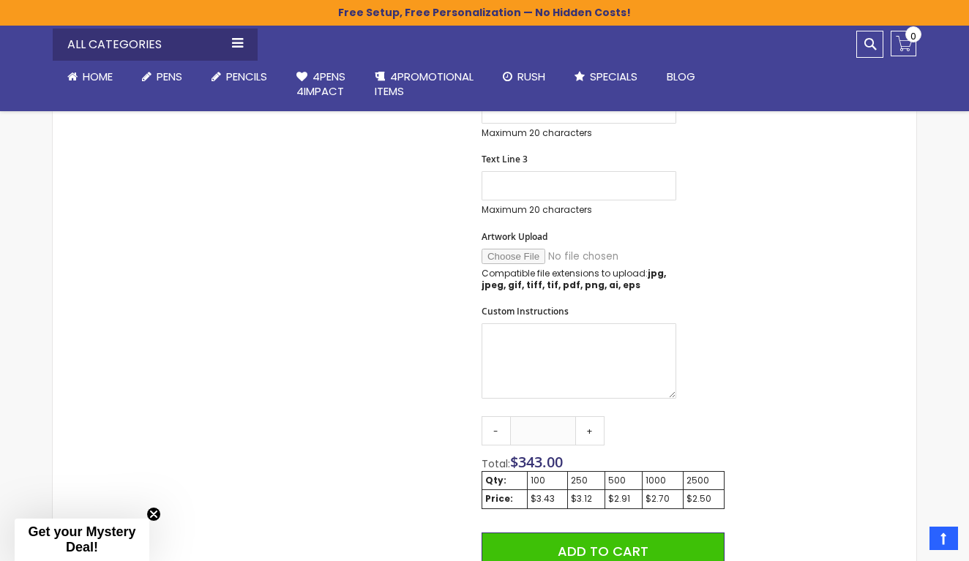
scroll to position [650, 0]
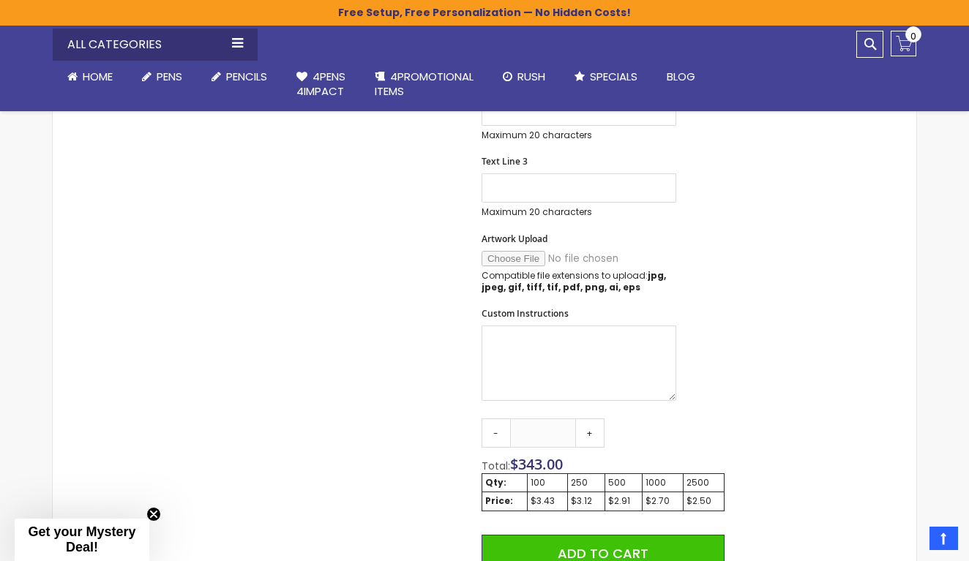
click at [640, 1] on div "Free Setup, Free Personalization — No Hidden Costs!" at bounding box center [484, 13] width 969 height 26
click at [819, 1] on div "Free Setup, Free Personalization — No Hidden Costs!" at bounding box center [484, 13] width 969 height 26
